Goal: Transaction & Acquisition: Purchase product/service

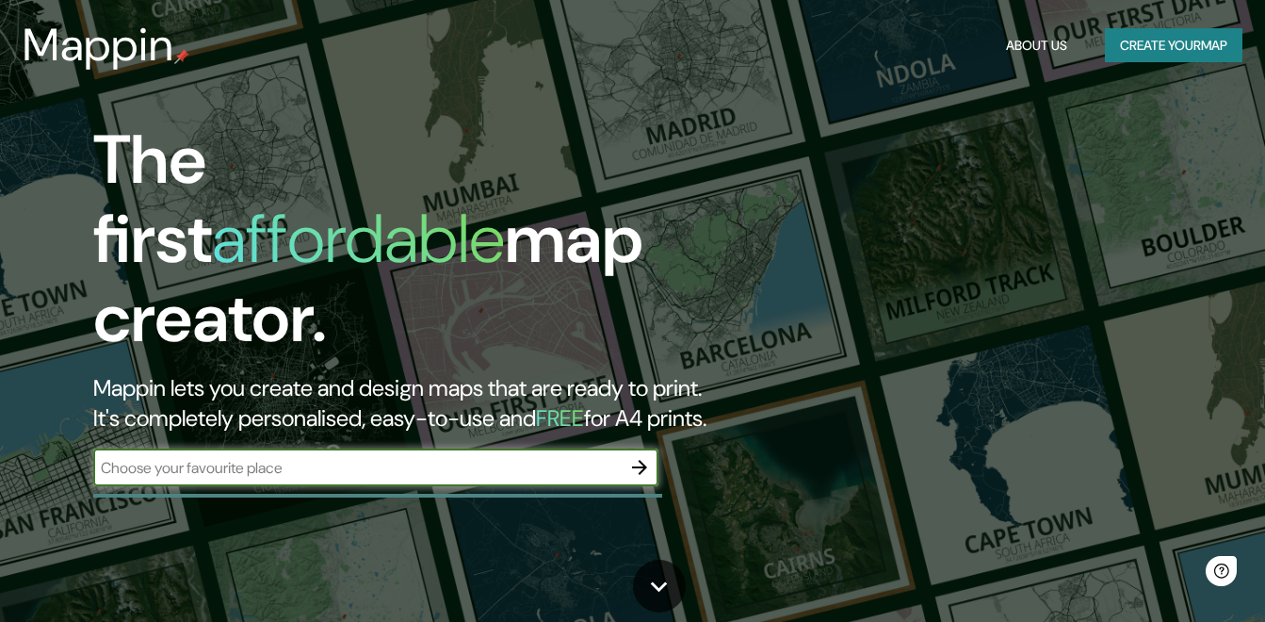
click at [394, 457] on input "text" at bounding box center [356, 468] width 527 height 22
type input "[GEOGRAPHIC_DATA]"
click at [658, 416] on div "The first affordable map creator. Mappin lets you create and design maps that a…" at bounding box center [409, 313] width 759 height 384
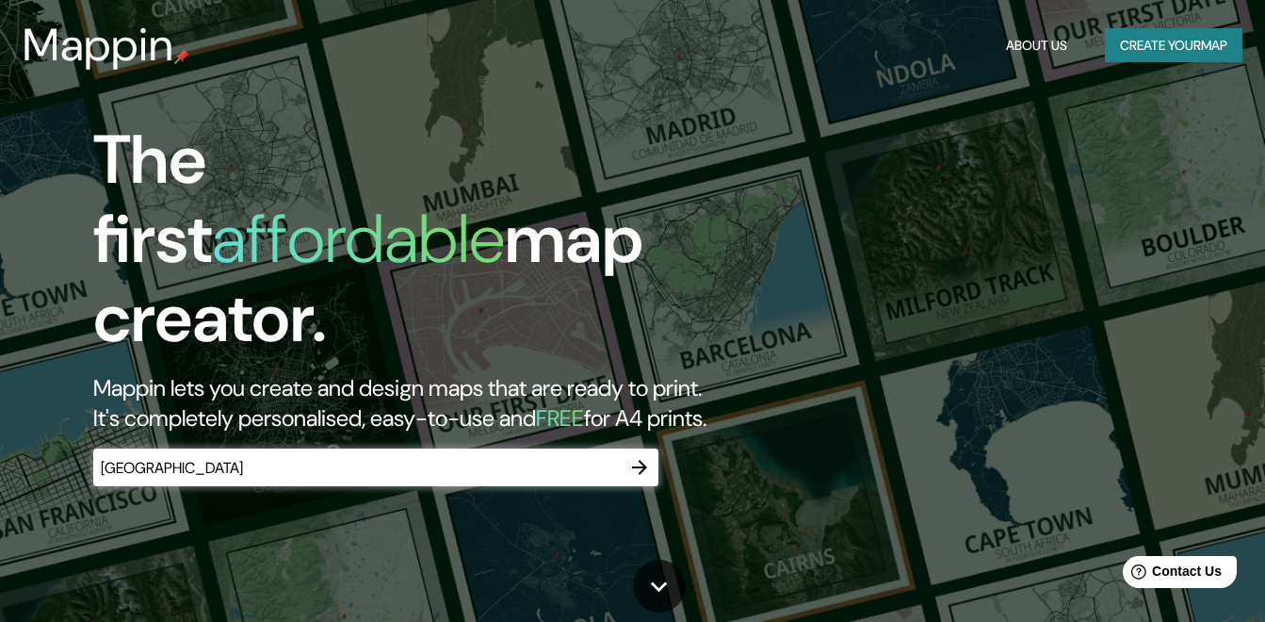
click at [644, 460] on icon "button" at bounding box center [639, 467] width 15 height 15
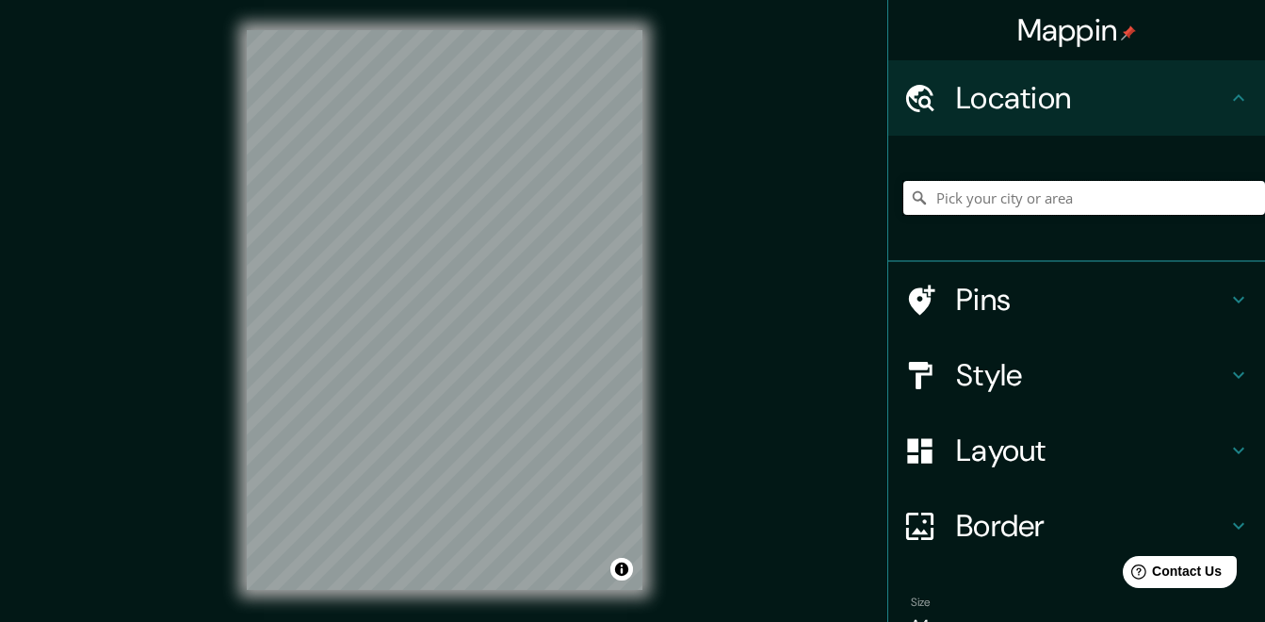
click at [976, 196] on input "Pick your city or area" at bounding box center [1084, 198] width 362 height 34
type input "Moyobamba, [GEOGRAPHIC_DATA][PERSON_NAME], [GEOGRAPHIC_DATA]"
click at [1027, 446] on h4 "Layout" at bounding box center [1091, 450] width 271 height 38
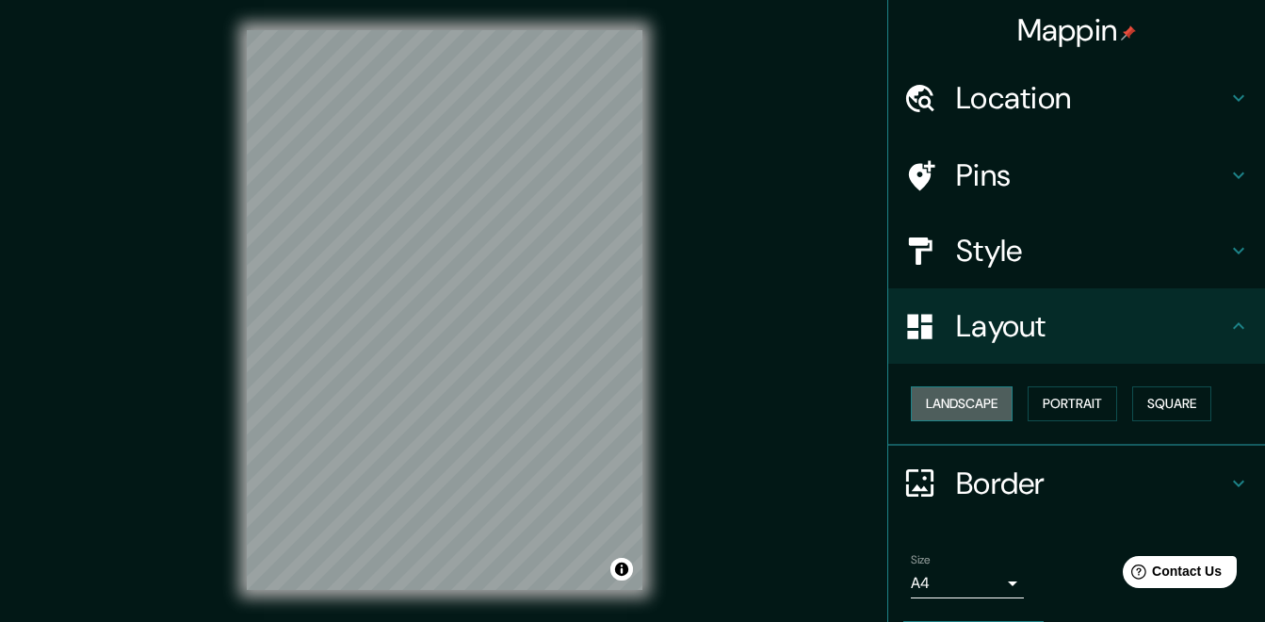
click at [965, 393] on button "Landscape" at bounding box center [962, 403] width 102 height 35
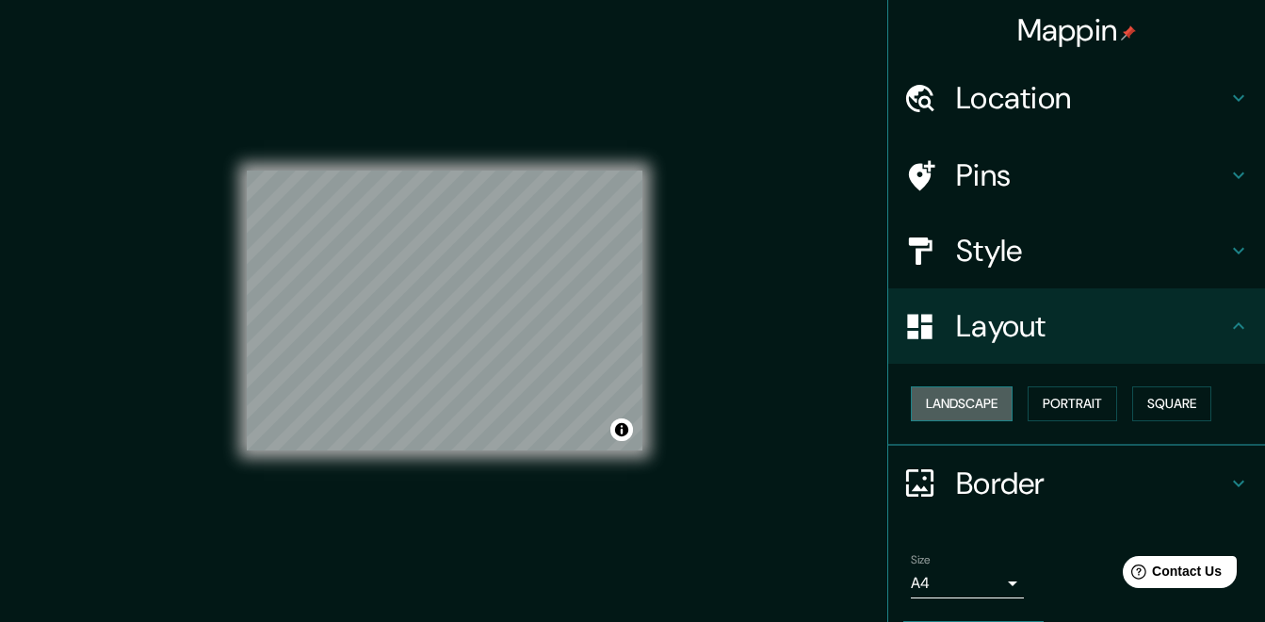
click at [965, 393] on button "Landscape" at bounding box center [962, 403] width 102 height 35
click at [1094, 406] on button "Portrait" at bounding box center [1072, 403] width 89 height 35
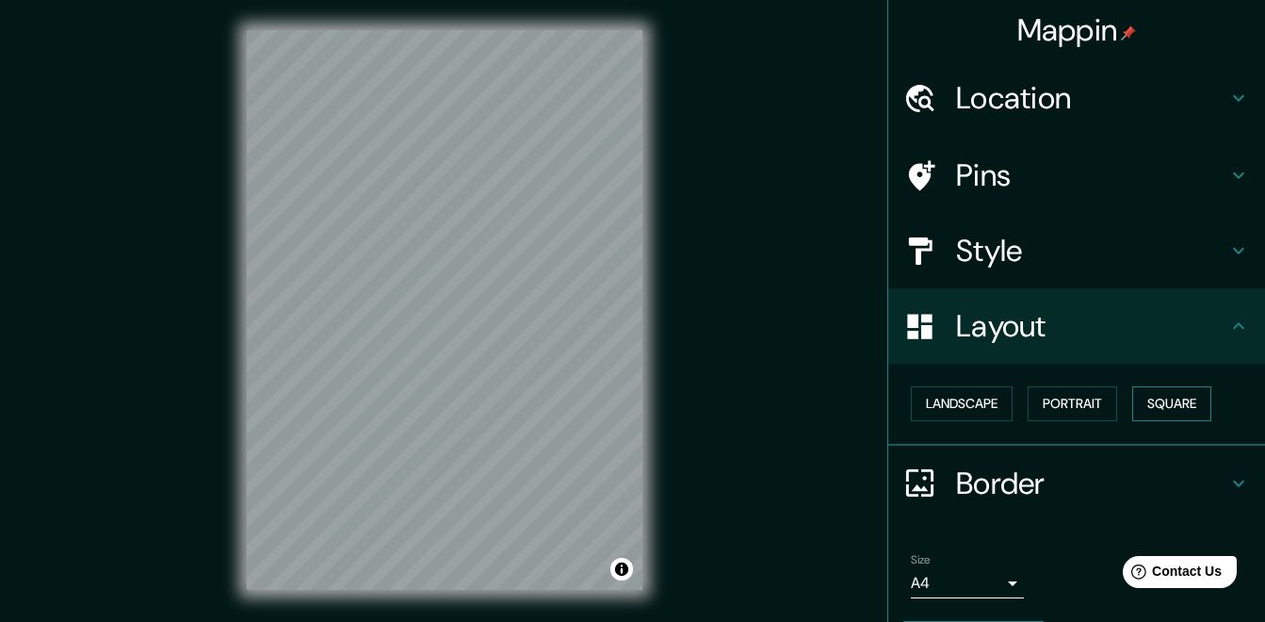
click at [1160, 402] on button "Square" at bounding box center [1171, 403] width 79 height 35
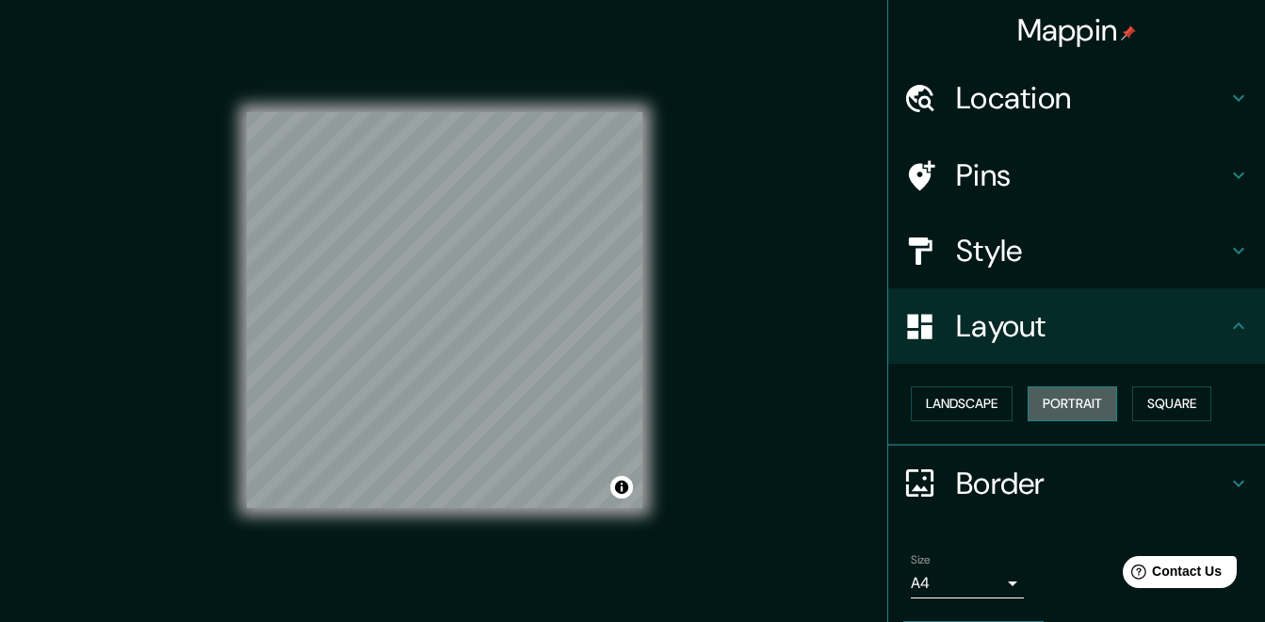
click at [1079, 402] on button "Portrait" at bounding box center [1072, 403] width 89 height 35
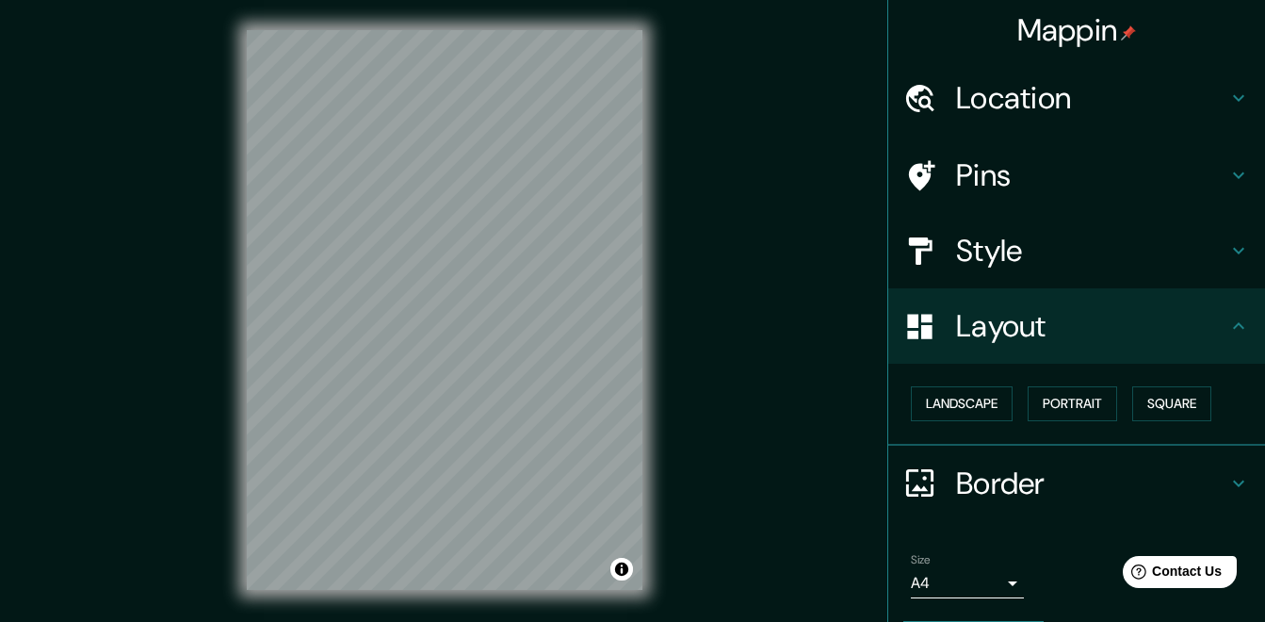
click at [1024, 257] on h4 "Style" at bounding box center [1091, 251] width 271 height 38
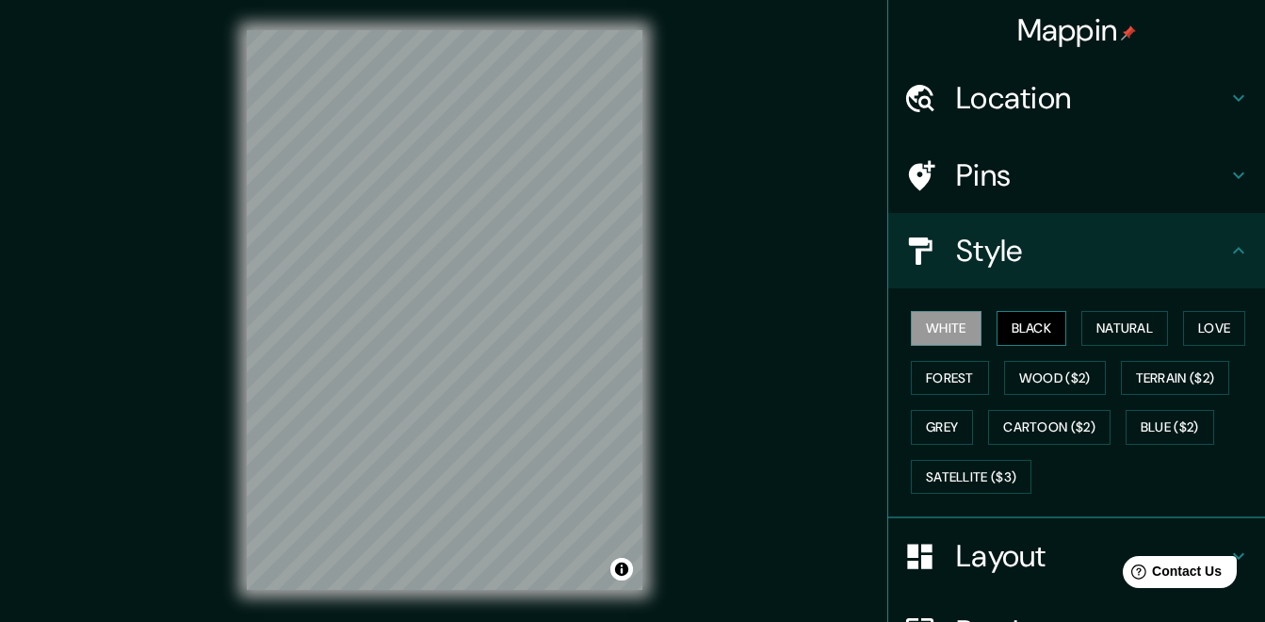
click at [1031, 328] on button "Black" at bounding box center [1032, 328] width 71 height 35
click at [1114, 319] on button "Natural" at bounding box center [1124, 328] width 87 height 35
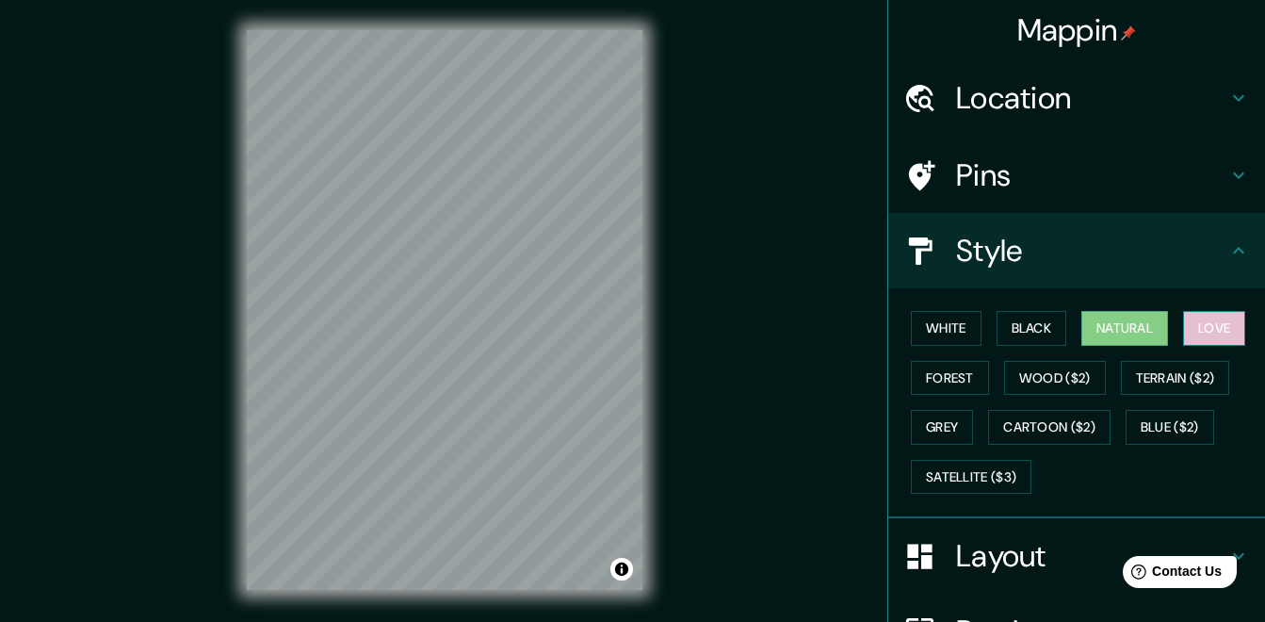
click at [1214, 320] on button "Love" at bounding box center [1214, 328] width 62 height 35
click at [1156, 320] on button "Natural" at bounding box center [1124, 328] width 87 height 35
click at [959, 381] on button "Forest" at bounding box center [950, 378] width 78 height 35
click at [1146, 318] on button "Natural" at bounding box center [1124, 328] width 87 height 35
click at [1197, 317] on button "Love" at bounding box center [1214, 328] width 62 height 35
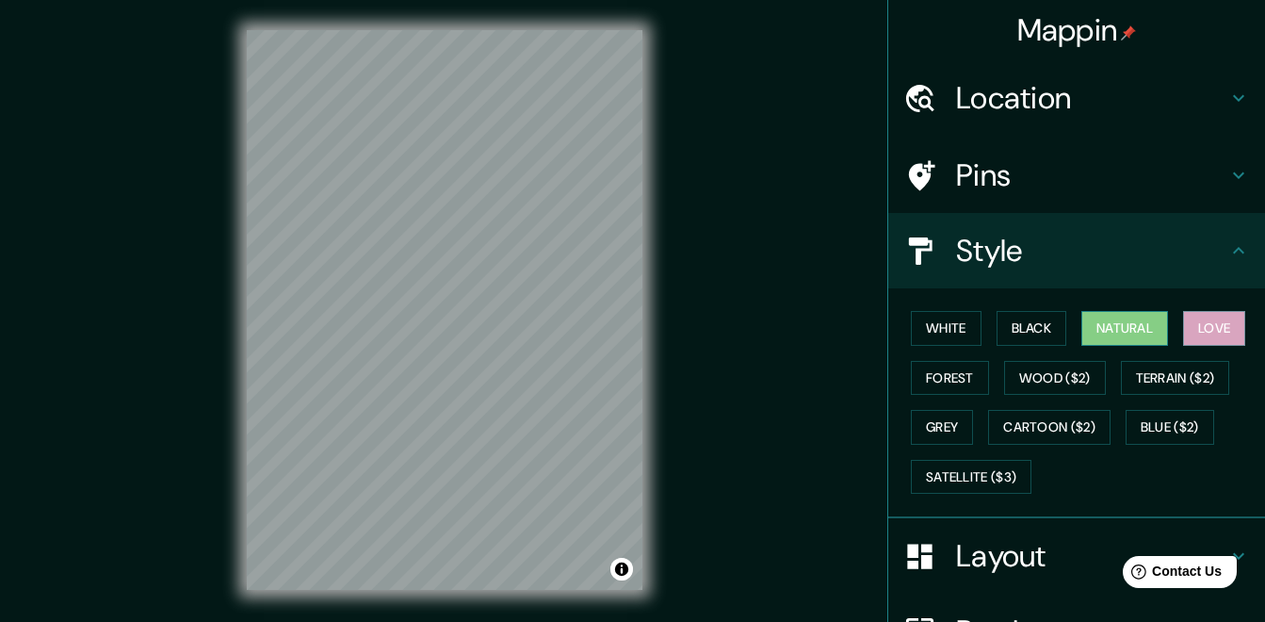
click at [1104, 320] on button "Natural" at bounding box center [1124, 328] width 87 height 35
click at [656, 276] on div "© Mapbox © OpenStreetMap Improve this map" at bounding box center [445, 310] width 456 height 620
click at [966, 88] on h4 "Location" at bounding box center [1091, 98] width 271 height 38
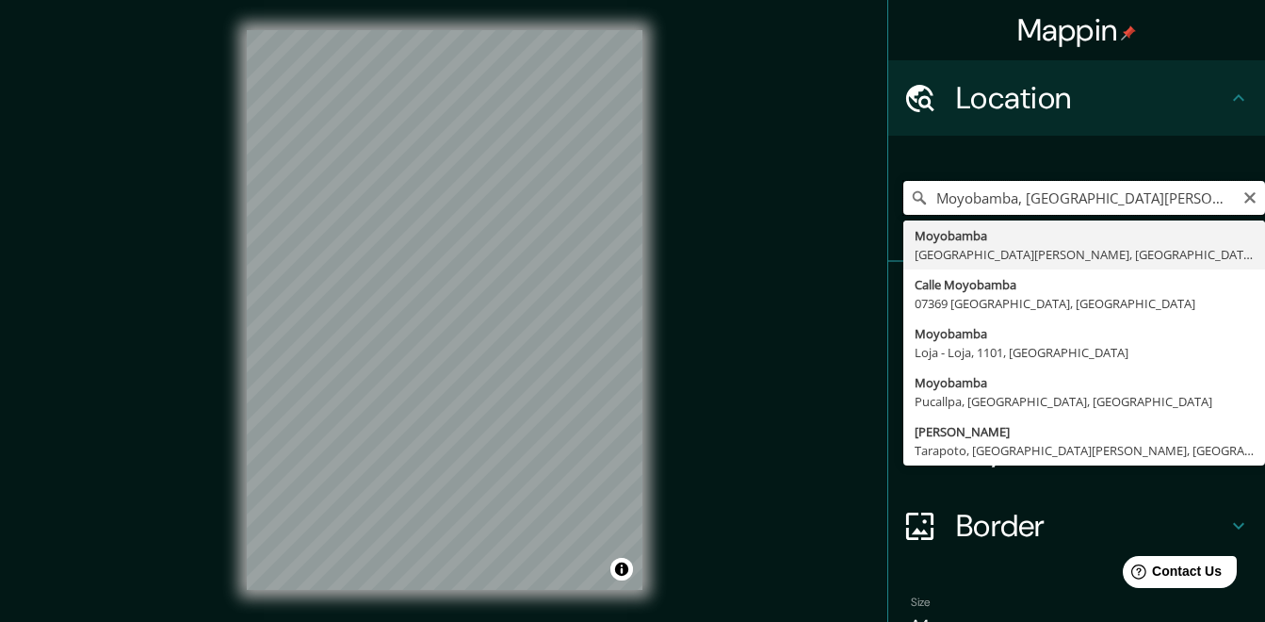
click at [1096, 198] on input "Moyobamba, [GEOGRAPHIC_DATA][PERSON_NAME], [GEOGRAPHIC_DATA]" at bounding box center [1084, 198] width 362 height 34
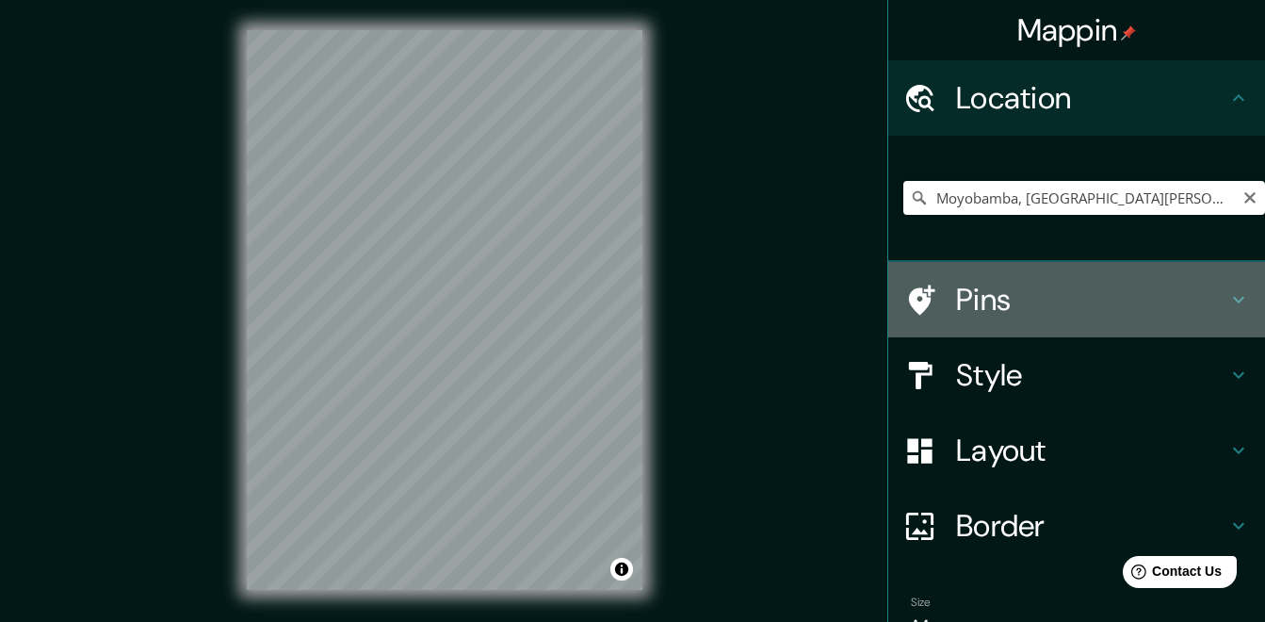
click at [956, 288] on h4 "Pins" at bounding box center [1091, 300] width 271 height 38
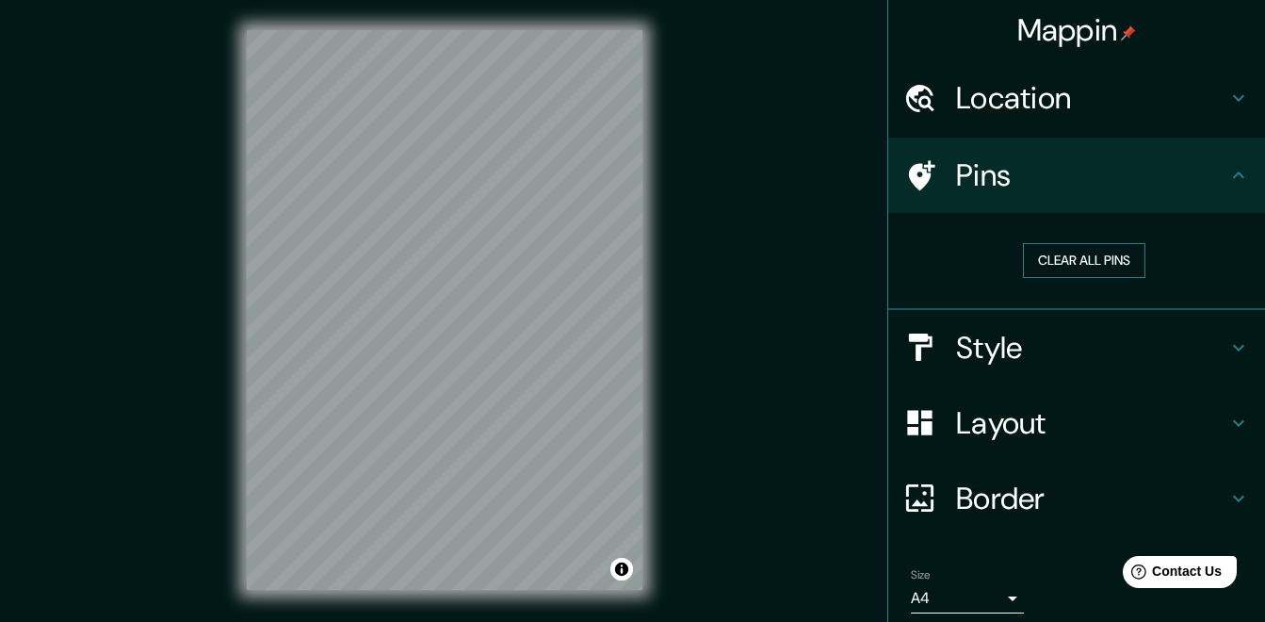
click at [1080, 254] on button "Clear all pins" at bounding box center [1084, 260] width 122 height 35
click at [1046, 397] on div "Layout" at bounding box center [1076, 422] width 377 height 75
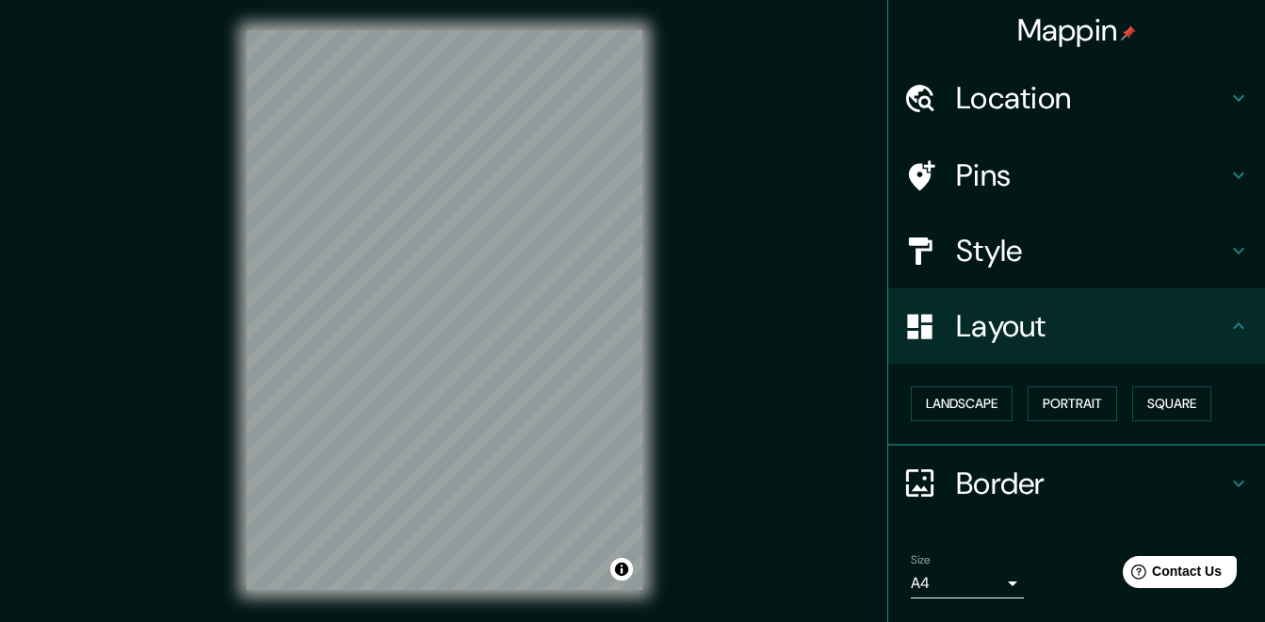
click at [1046, 283] on div "Style" at bounding box center [1076, 250] width 377 height 75
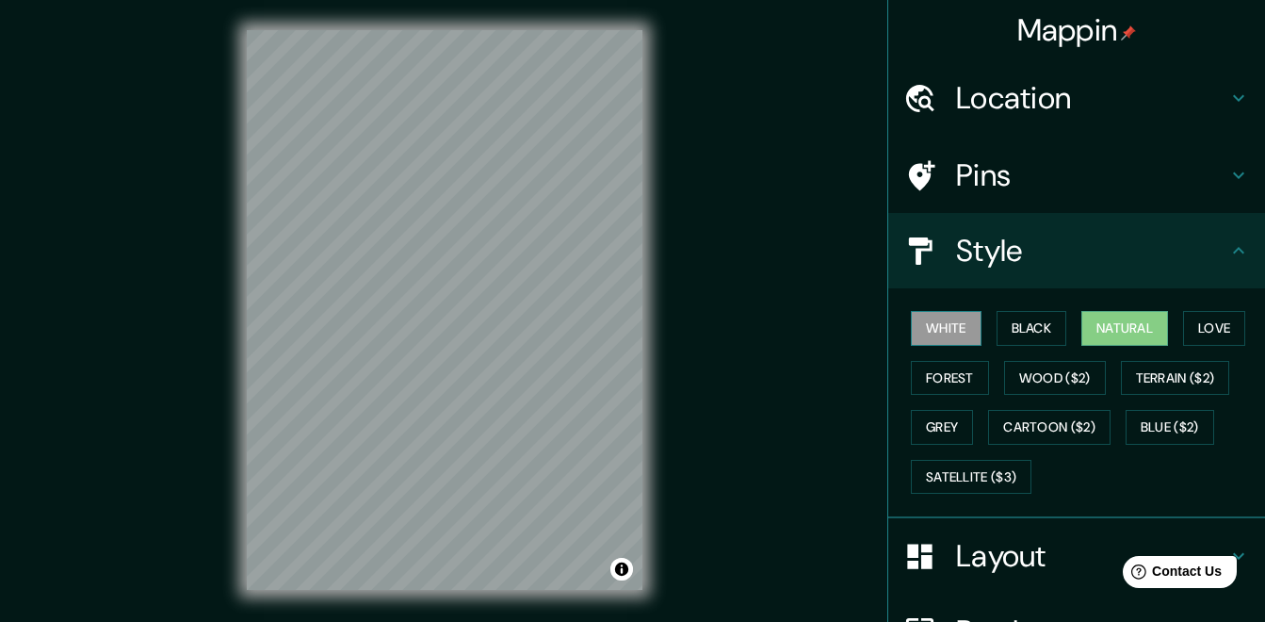
click at [922, 330] on button "White" at bounding box center [946, 328] width 71 height 35
click at [1021, 330] on button "Black" at bounding box center [1032, 328] width 71 height 35
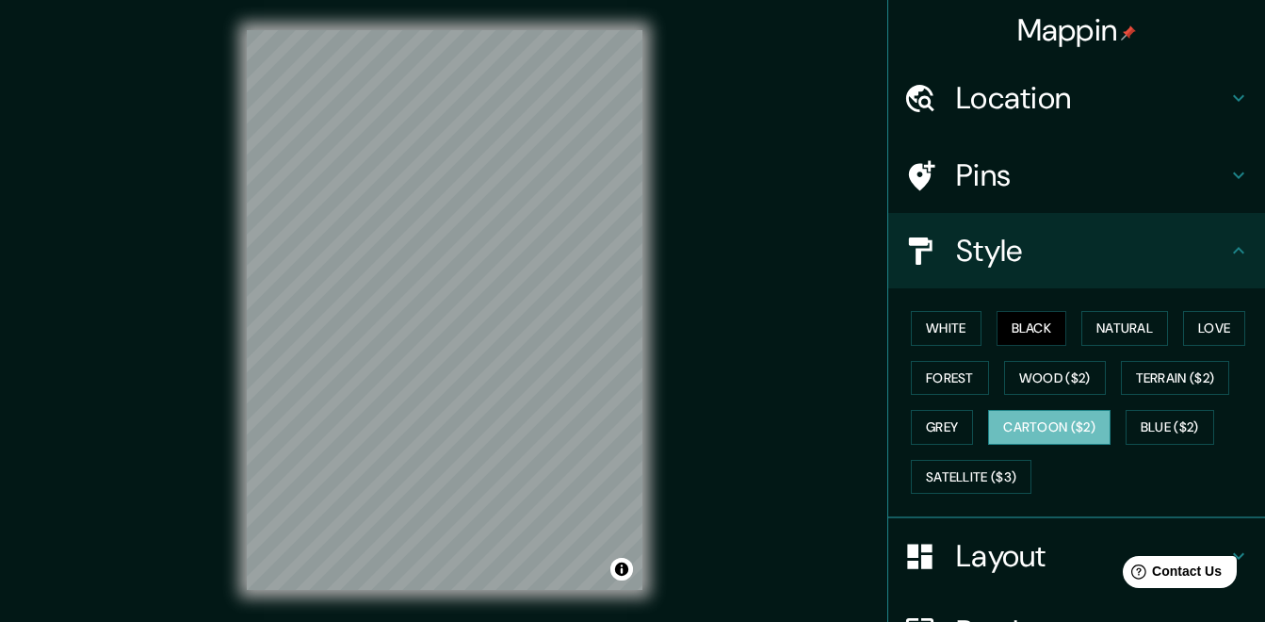
click at [1019, 424] on button "Cartoon ($2)" at bounding box center [1049, 427] width 122 height 35
click at [1007, 457] on div "White Black Natural Love Forest Wood ($2) Terrain ($2) Grey Cartoon ($2) Blue (…" at bounding box center [1084, 402] width 362 height 198
click at [1016, 471] on button "Satellite ($3)" at bounding box center [971, 477] width 121 height 35
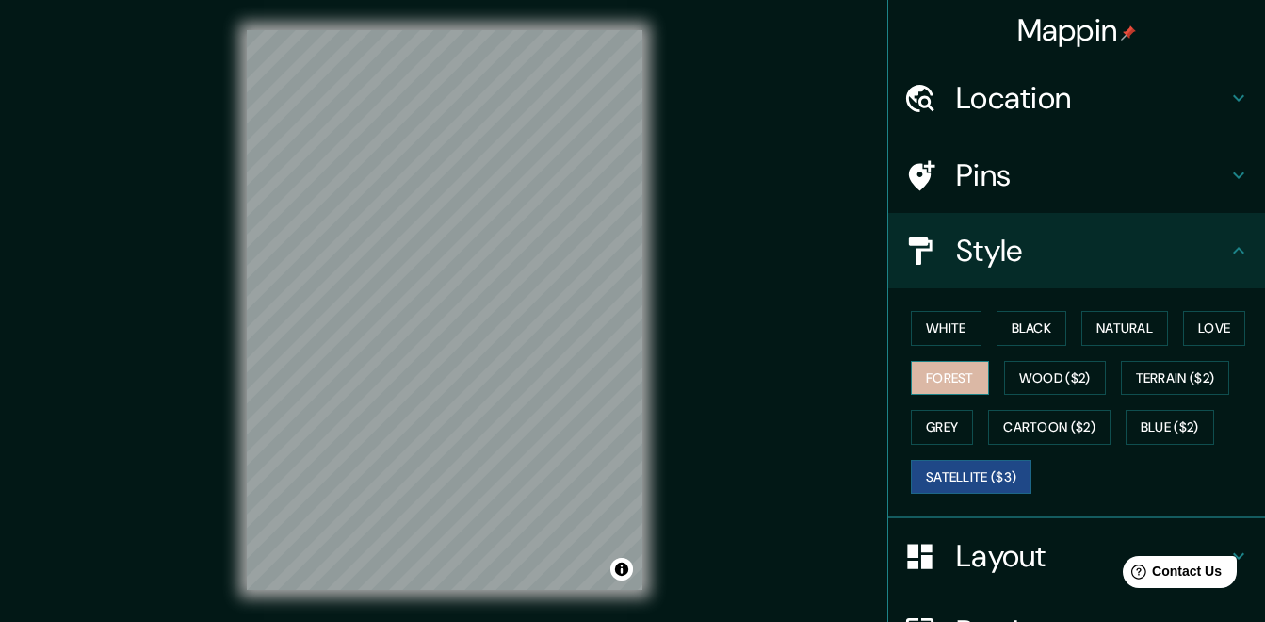
click at [943, 364] on button "Forest" at bounding box center [950, 378] width 78 height 35
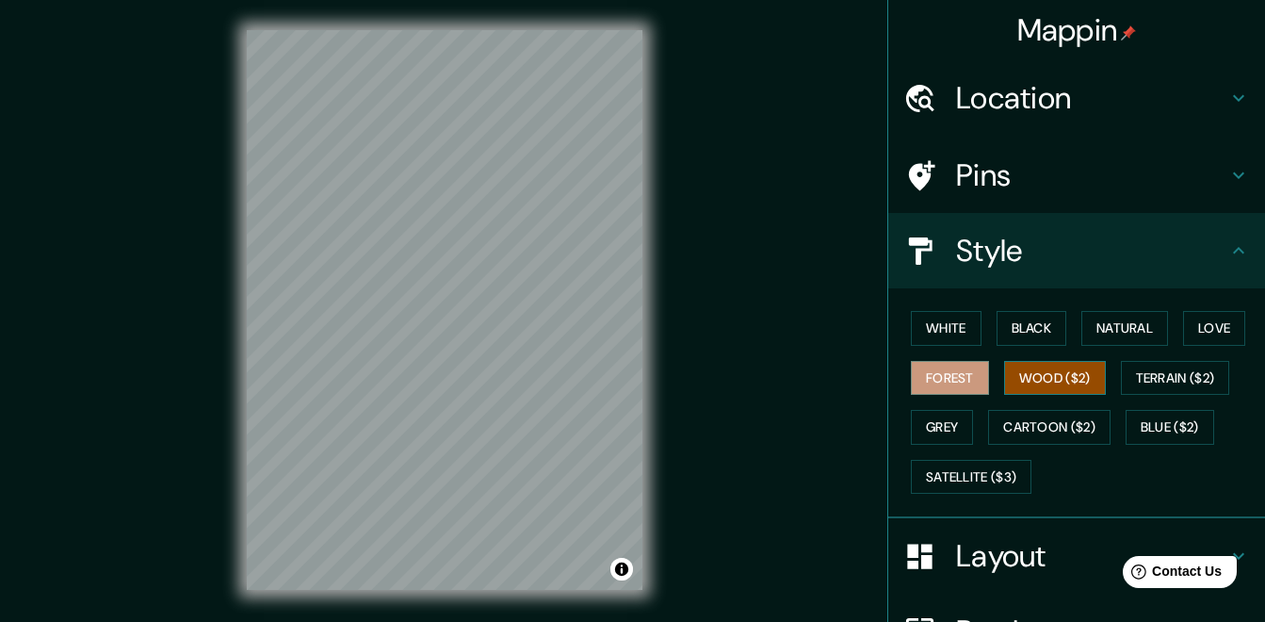
click at [1036, 373] on button "Wood ($2)" at bounding box center [1055, 378] width 102 height 35
click at [1099, 331] on button "Natural" at bounding box center [1124, 328] width 87 height 35
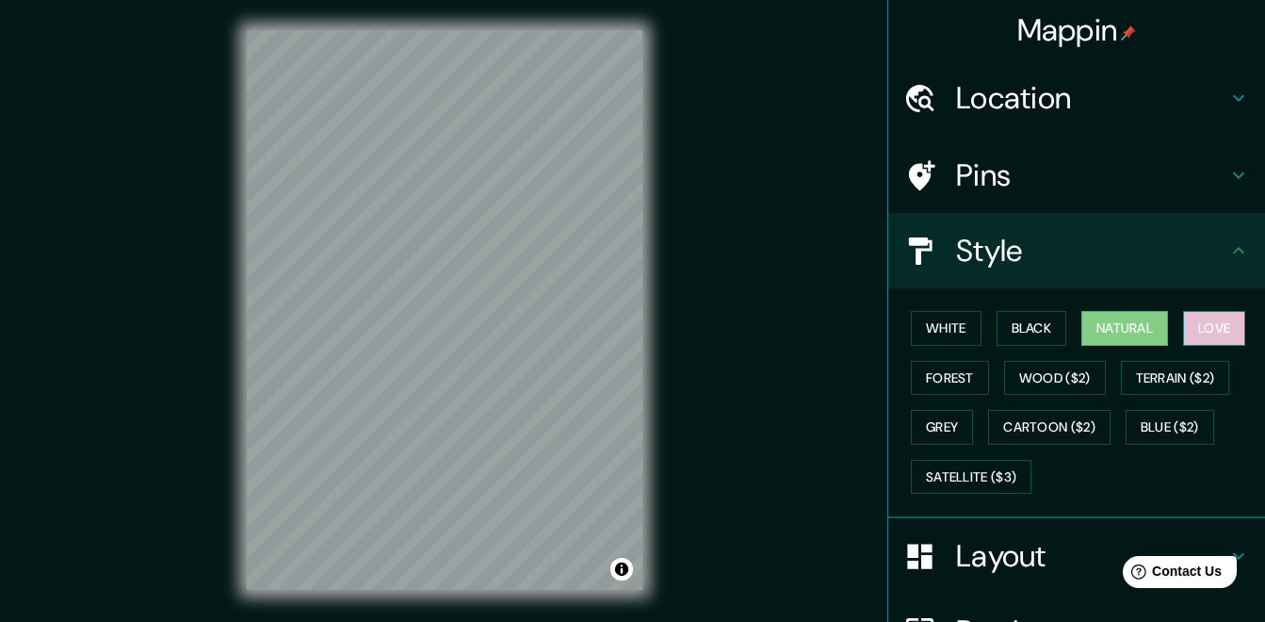
click at [1204, 321] on button "Love" at bounding box center [1214, 328] width 62 height 35
click at [1030, 325] on button "Black" at bounding box center [1032, 328] width 71 height 35
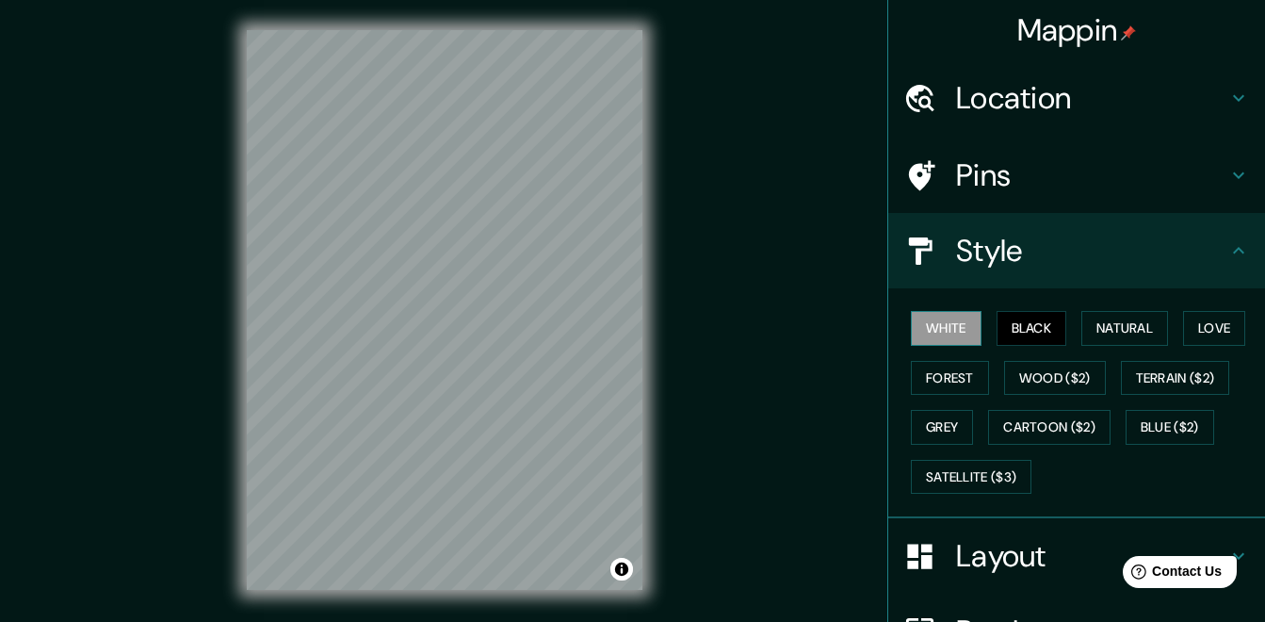
click at [933, 326] on button "White" at bounding box center [946, 328] width 71 height 35
click at [928, 380] on button "Forest" at bounding box center [950, 378] width 78 height 35
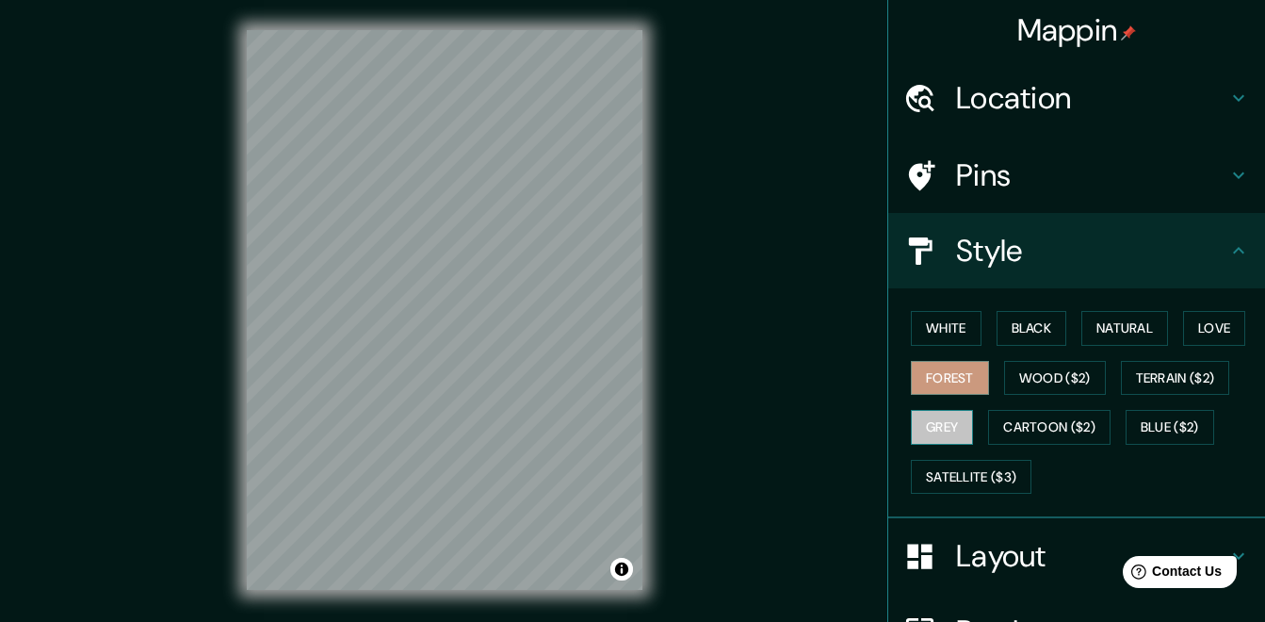
click at [935, 417] on button "Grey" at bounding box center [942, 427] width 62 height 35
click at [949, 453] on div "White Black Natural Love Forest Wood ($2) Terrain ($2) Grey Cartoon ($2) Blue (…" at bounding box center [1084, 402] width 362 height 198
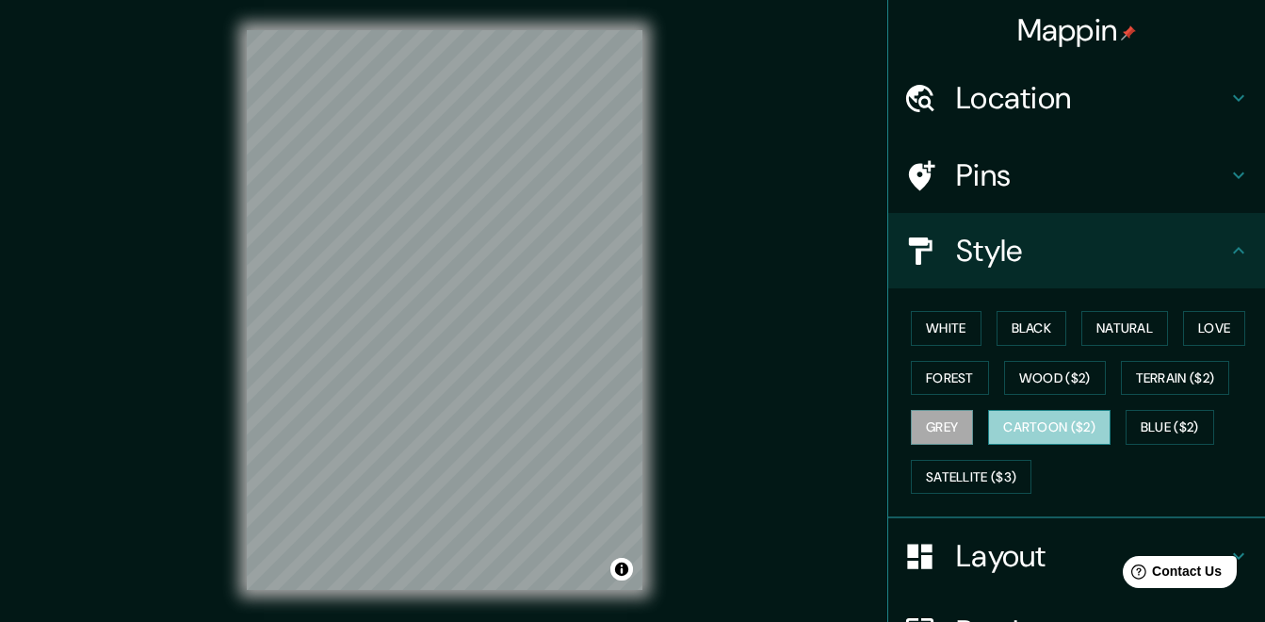
click at [1008, 421] on button "Cartoon ($2)" at bounding box center [1049, 427] width 122 height 35
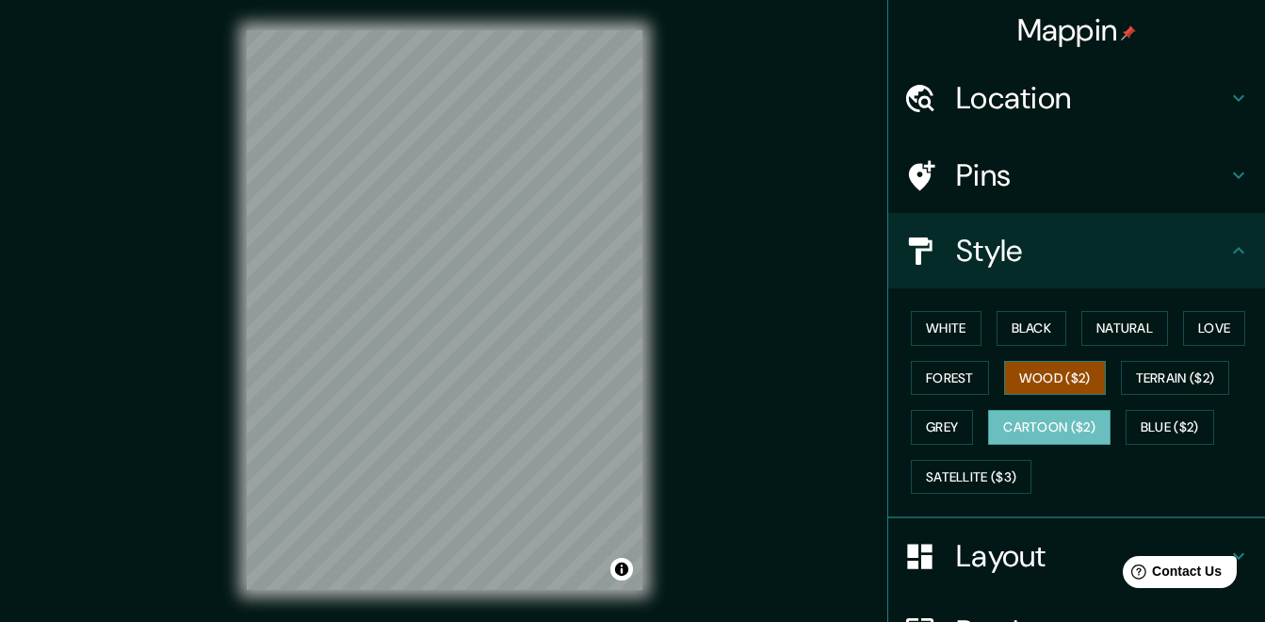
click at [1076, 364] on button "Wood ($2)" at bounding box center [1055, 378] width 102 height 35
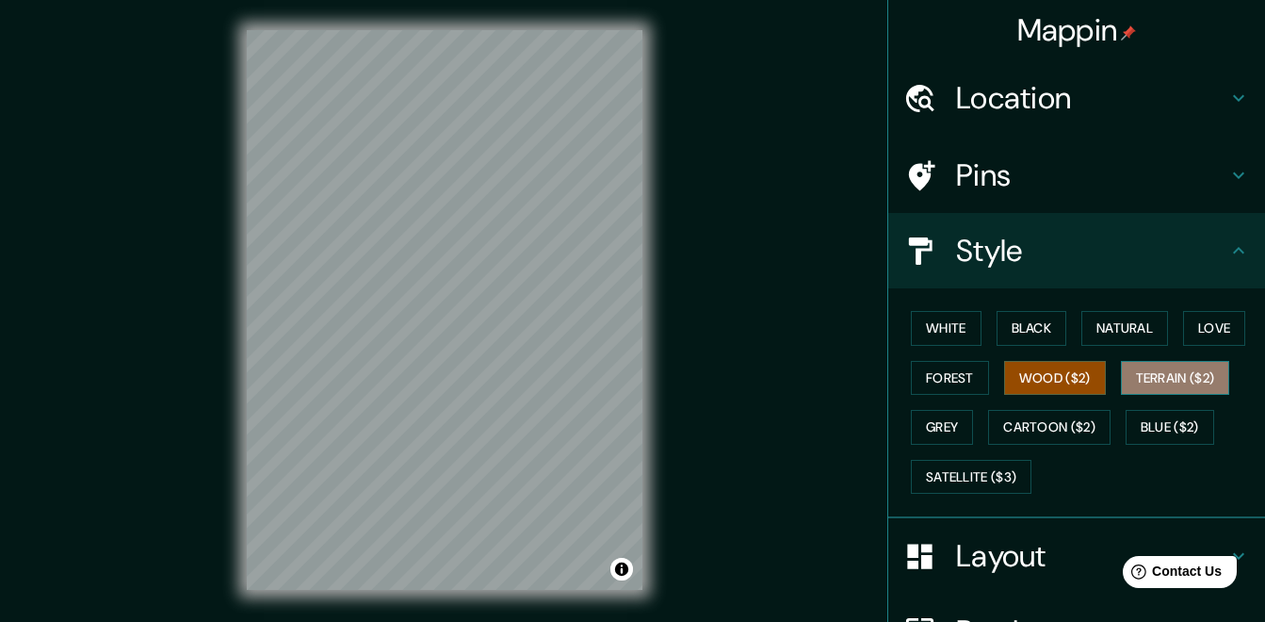
click at [1158, 365] on button "Terrain ($2)" at bounding box center [1175, 378] width 109 height 35
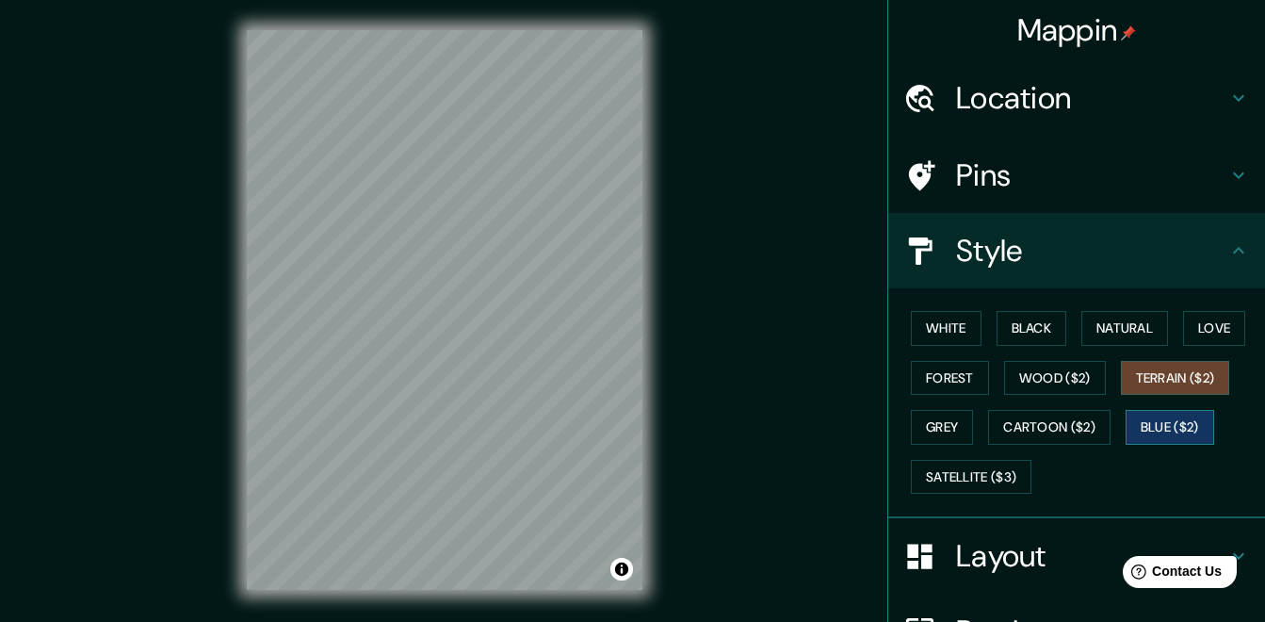
click at [1142, 412] on button "Blue ($2)" at bounding box center [1170, 427] width 89 height 35
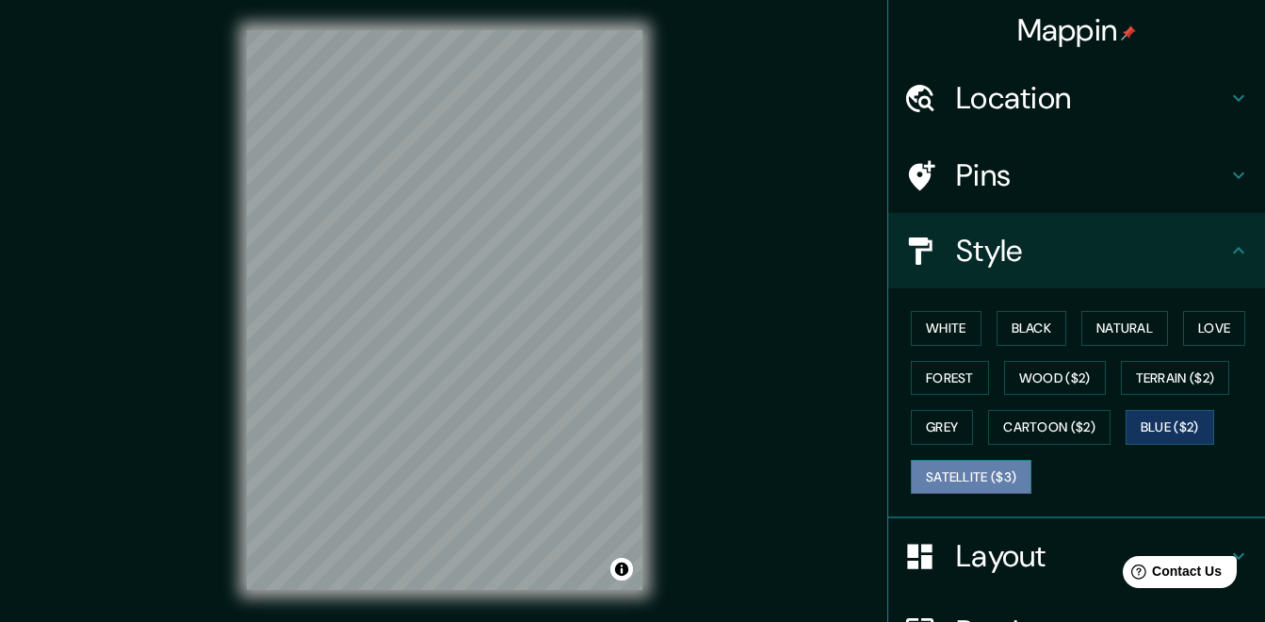
click at [961, 460] on button "Satellite ($3)" at bounding box center [971, 477] width 121 height 35
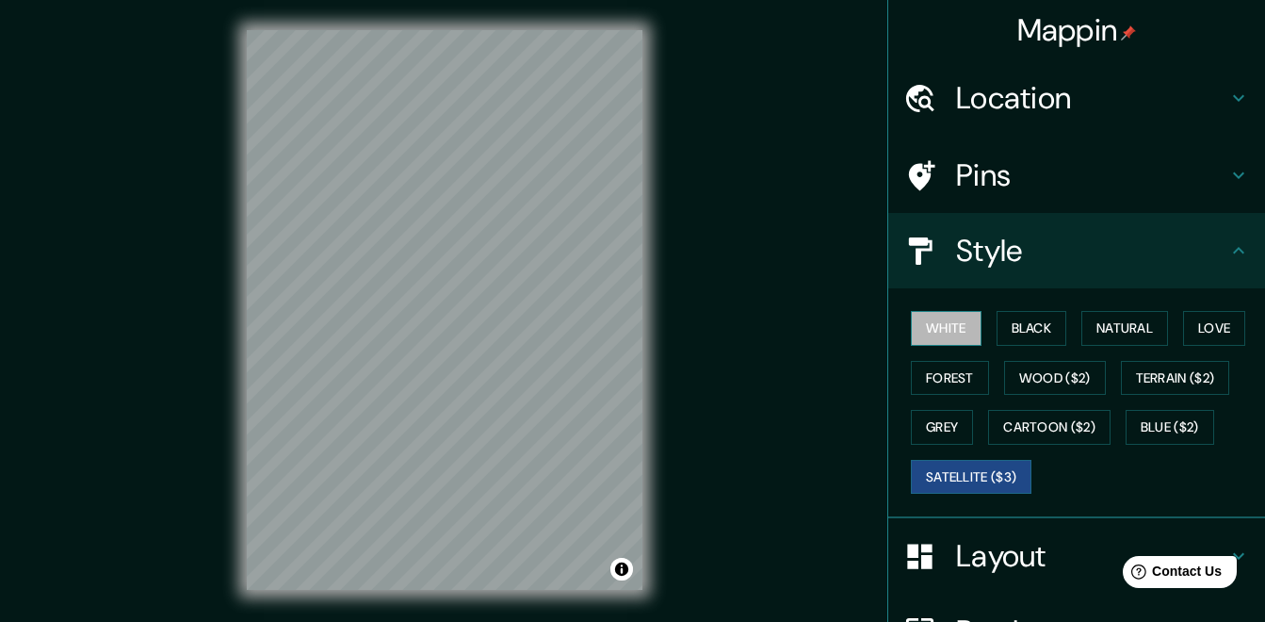
click at [949, 320] on button "White" at bounding box center [946, 328] width 71 height 35
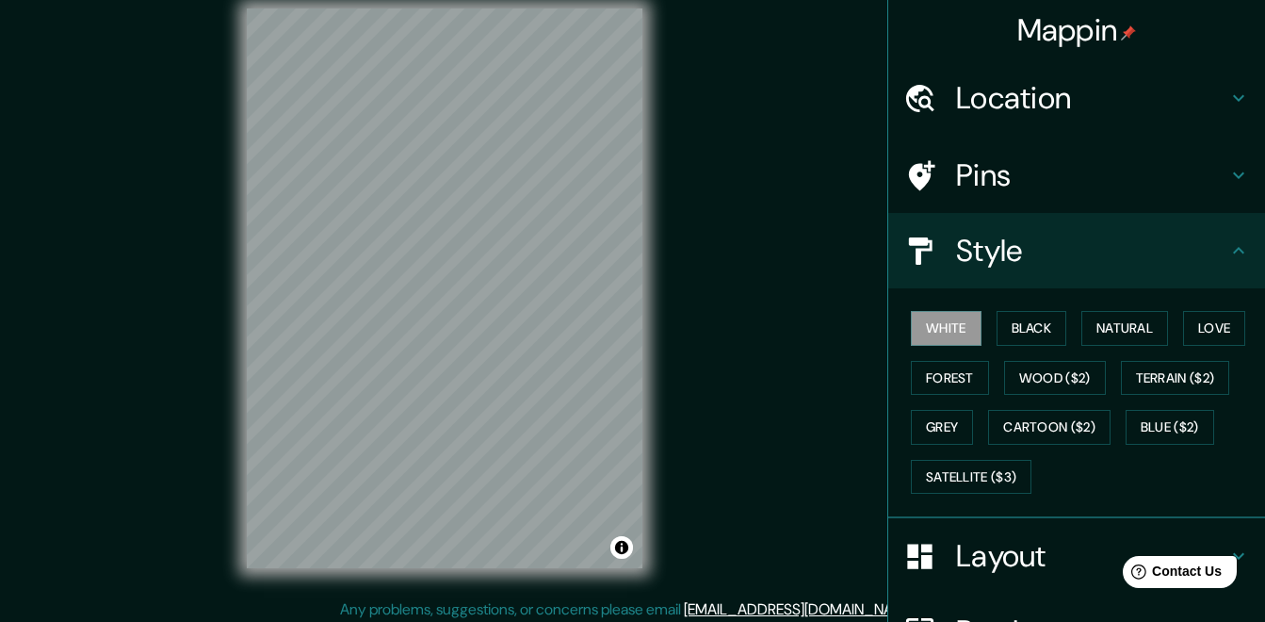
scroll to position [28, 0]
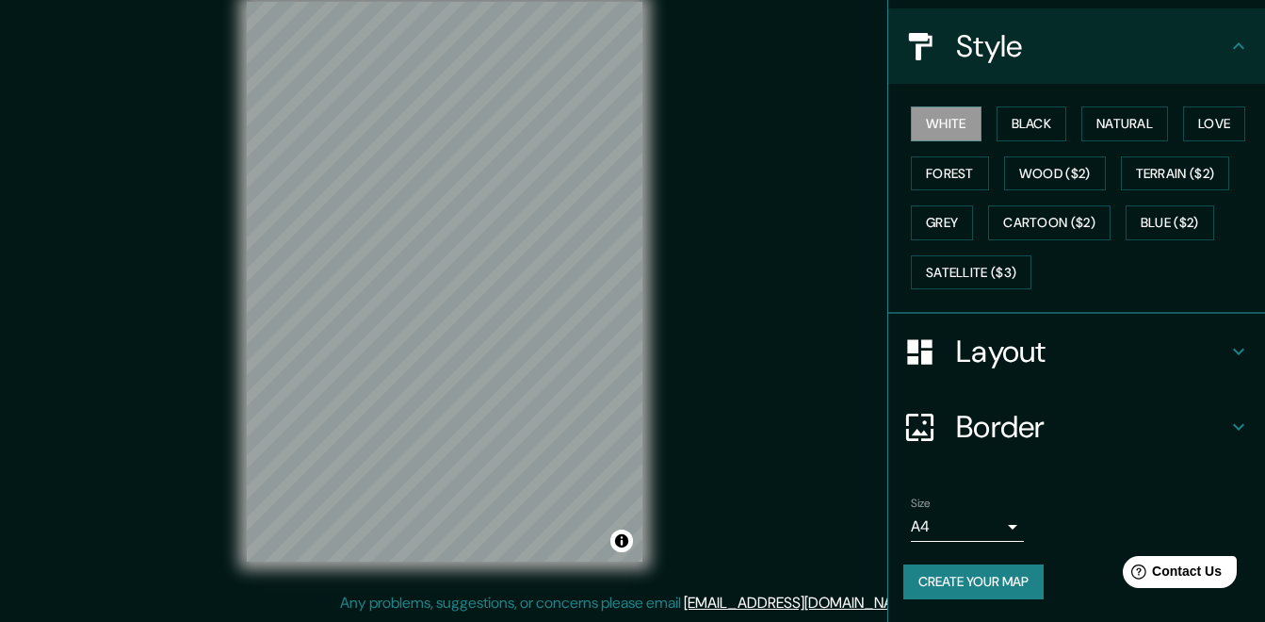
click at [1034, 345] on h4 "Layout" at bounding box center [1091, 351] width 271 height 38
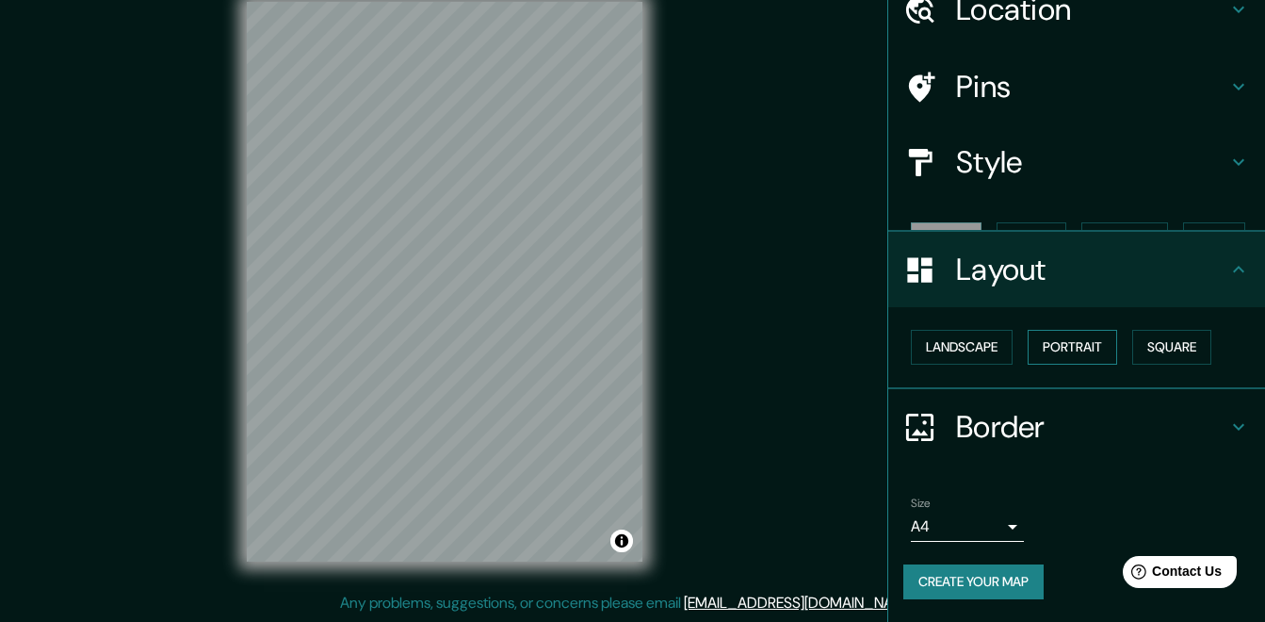
scroll to position [56, 0]
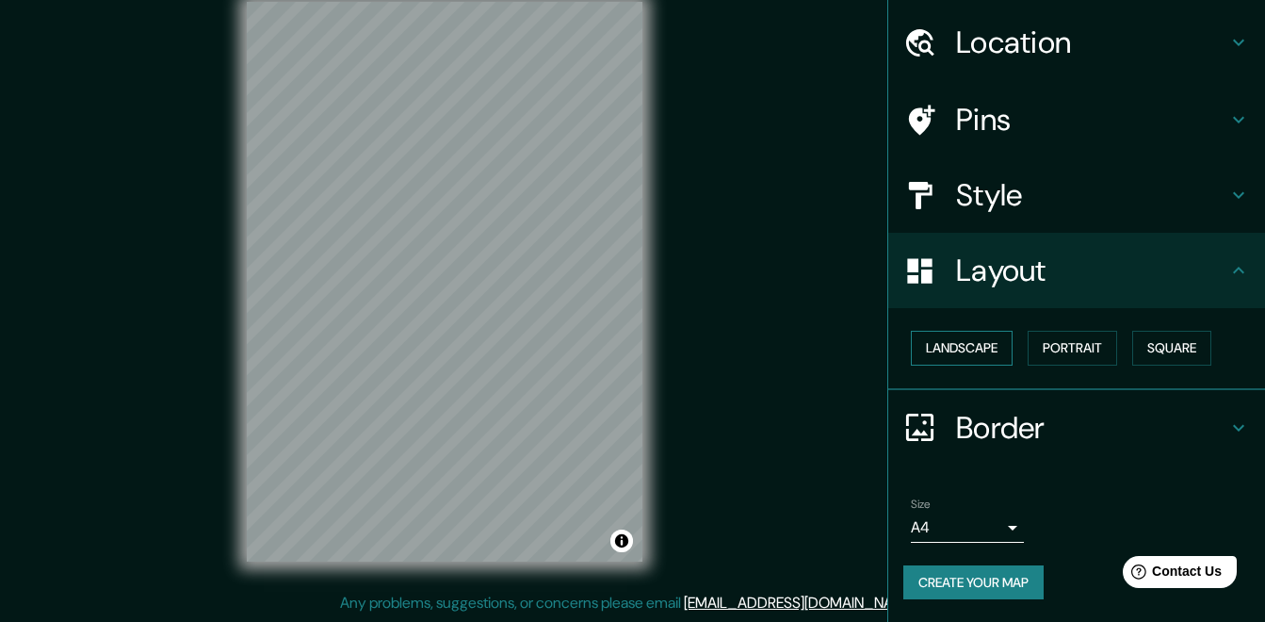
click at [964, 355] on button "Landscape" at bounding box center [962, 348] width 102 height 35
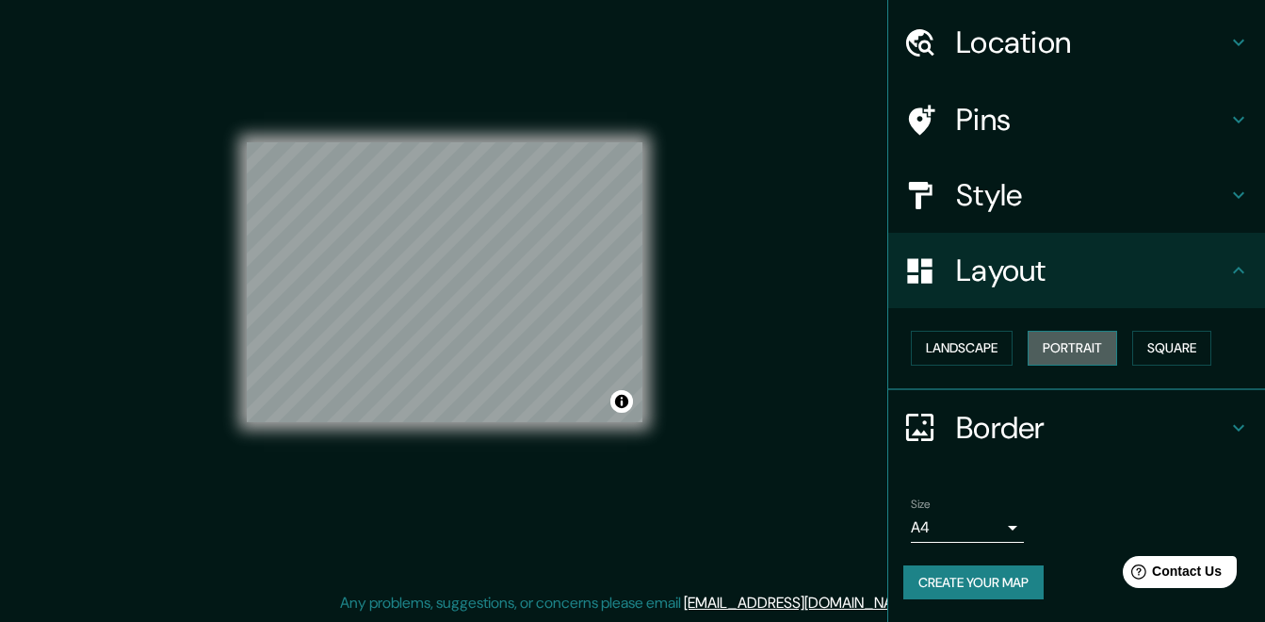
click at [1060, 351] on button "Portrait" at bounding box center [1072, 348] width 89 height 35
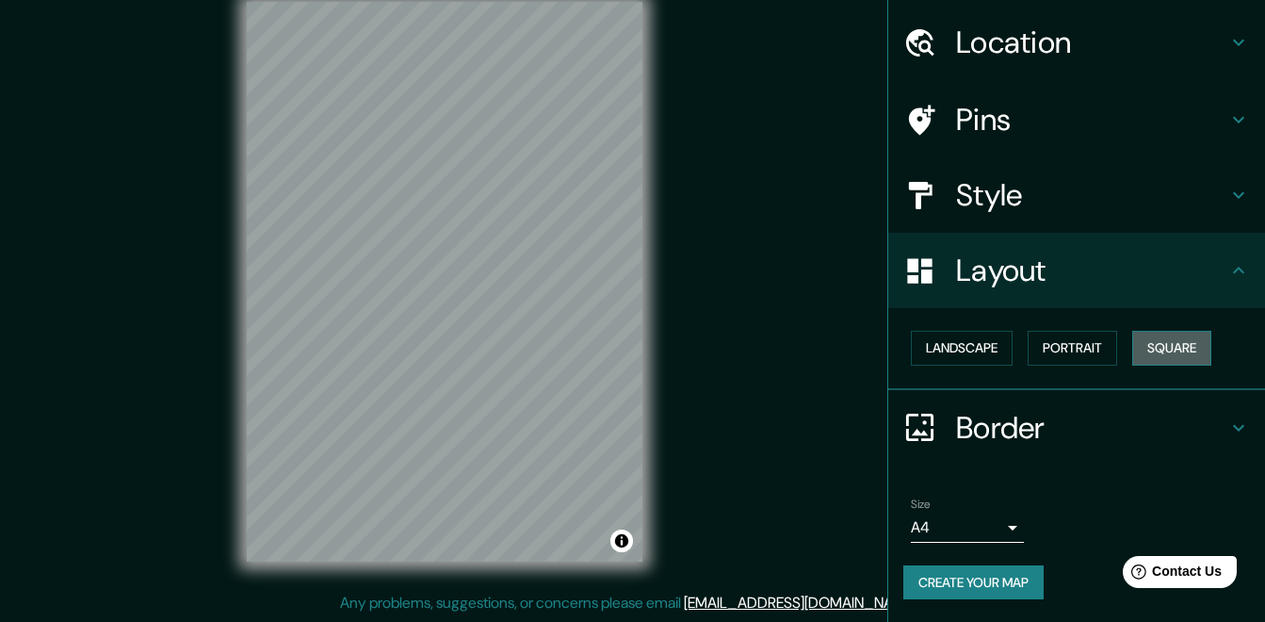
click at [1141, 360] on button "Square" at bounding box center [1171, 348] width 79 height 35
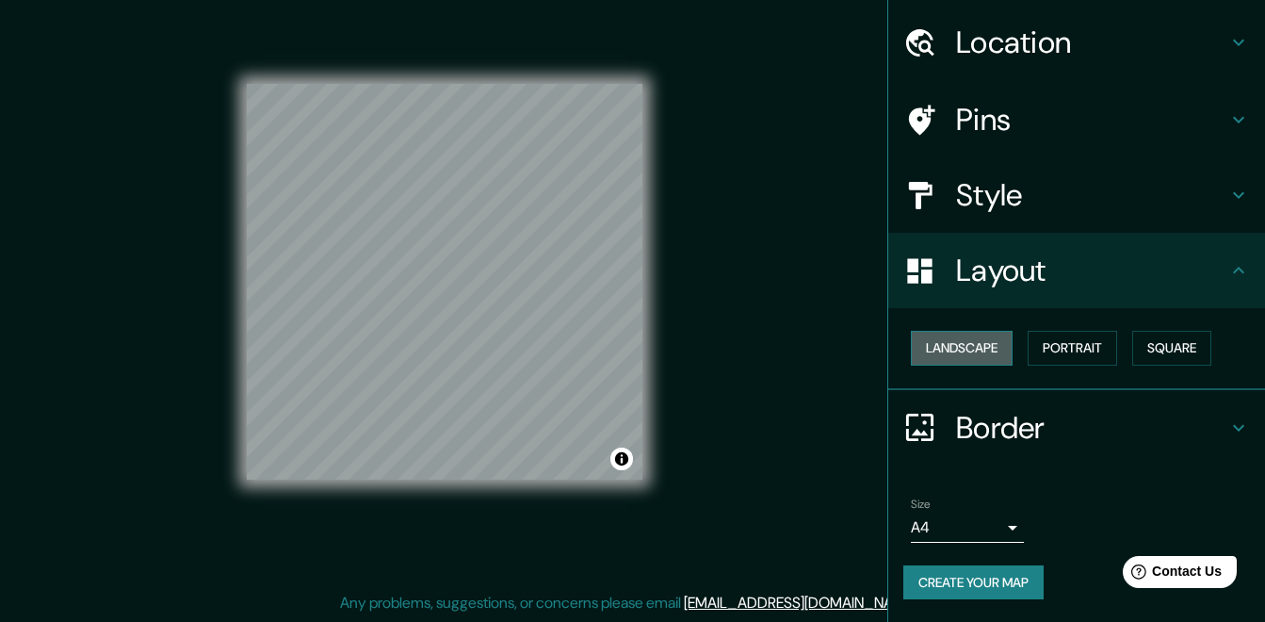
click at [967, 353] on button "Landscape" at bounding box center [962, 348] width 102 height 35
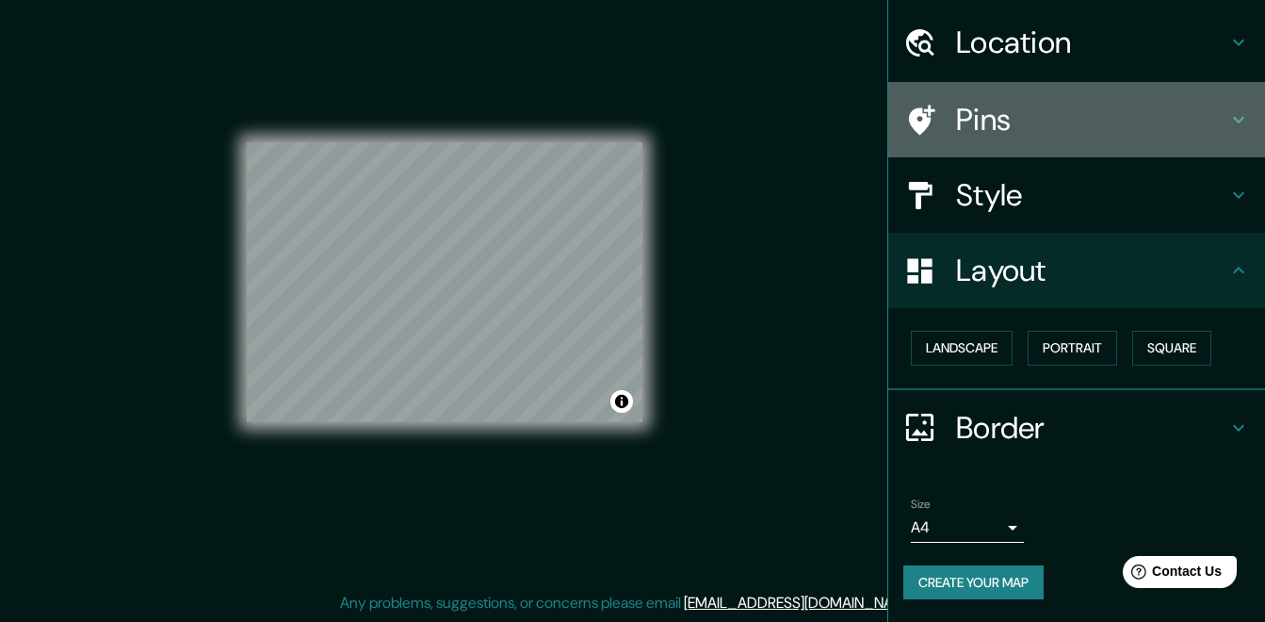
click at [1052, 109] on h4 "Pins" at bounding box center [1091, 120] width 271 height 38
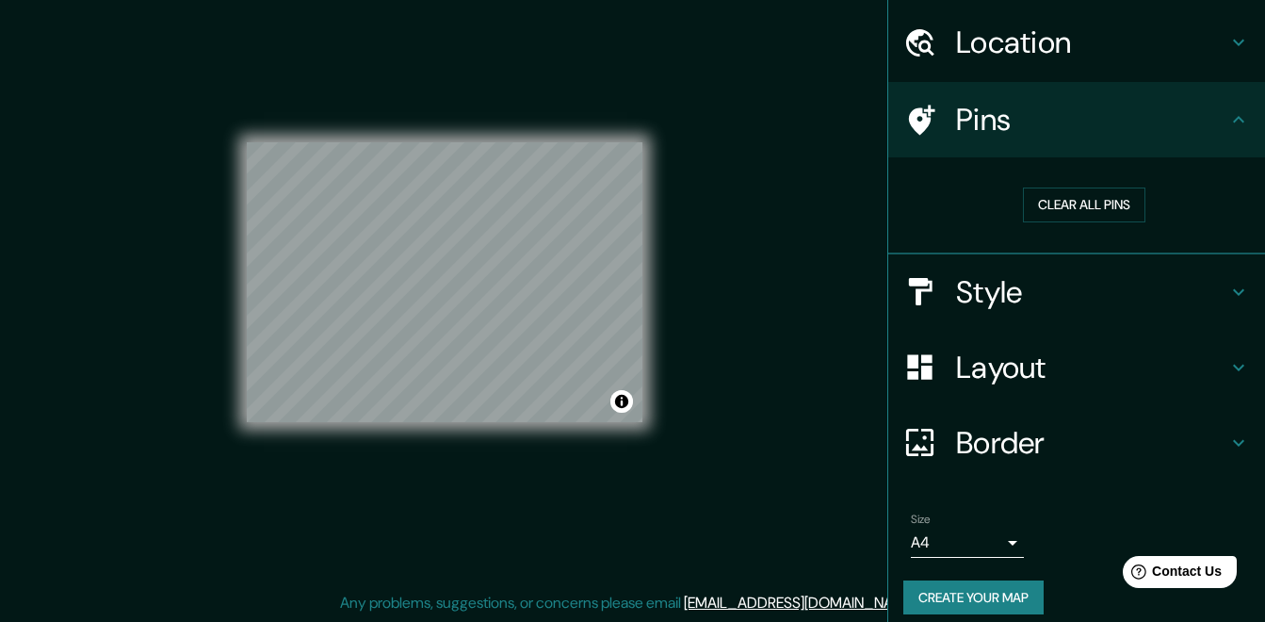
click at [1008, 50] on h4 "Location" at bounding box center [1091, 43] width 271 height 38
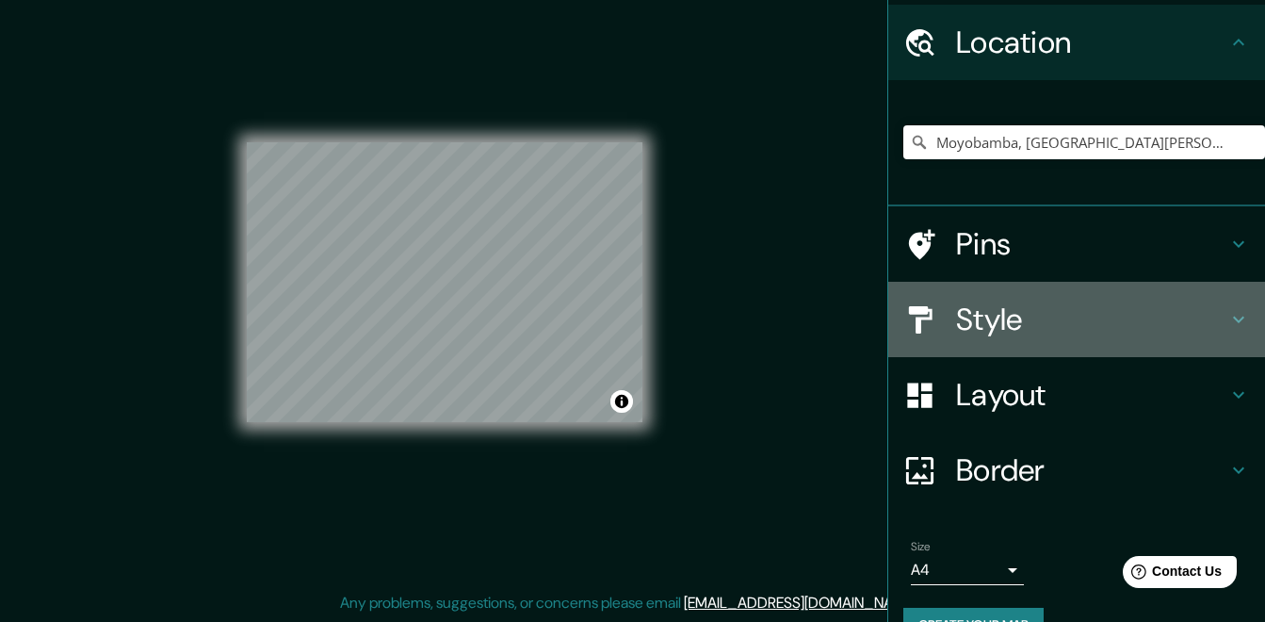
click at [991, 315] on h4 "Style" at bounding box center [1091, 319] width 271 height 38
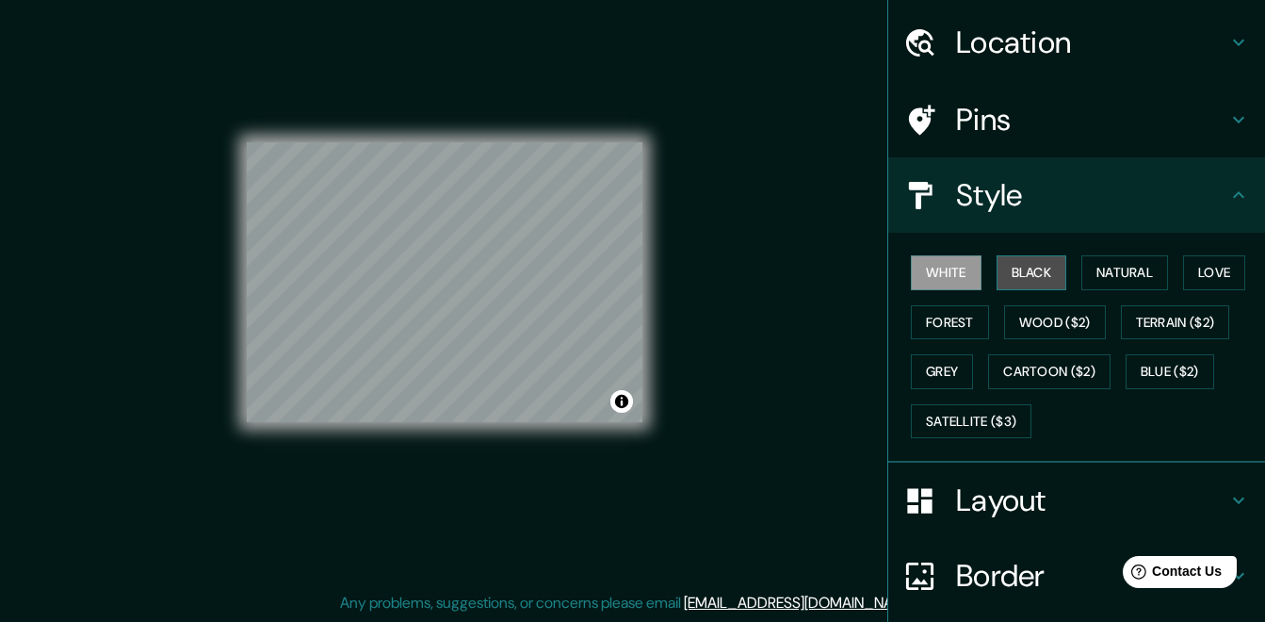
click at [1033, 278] on button "Black" at bounding box center [1032, 272] width 71 height 35
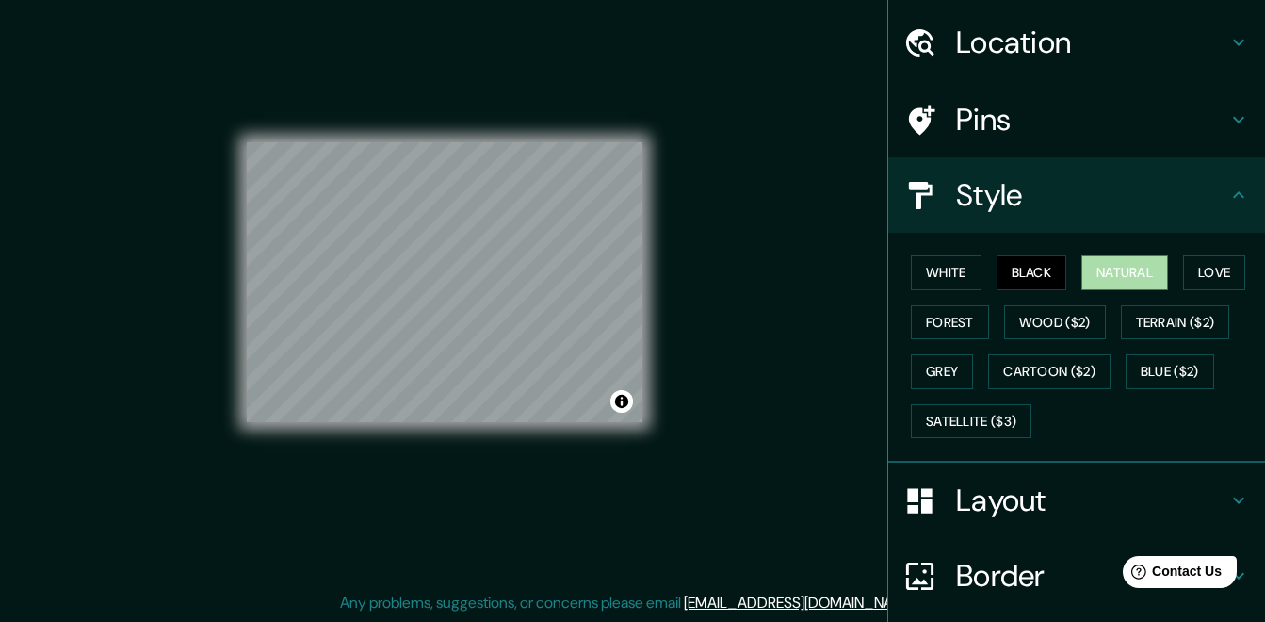
click at [1124, 269] on button "Natural" at bounding box center [1124, 272] width 87 height 35
click at [1191, 268] on button "Love" at bounding box center [1214, 272] width 62 height 35
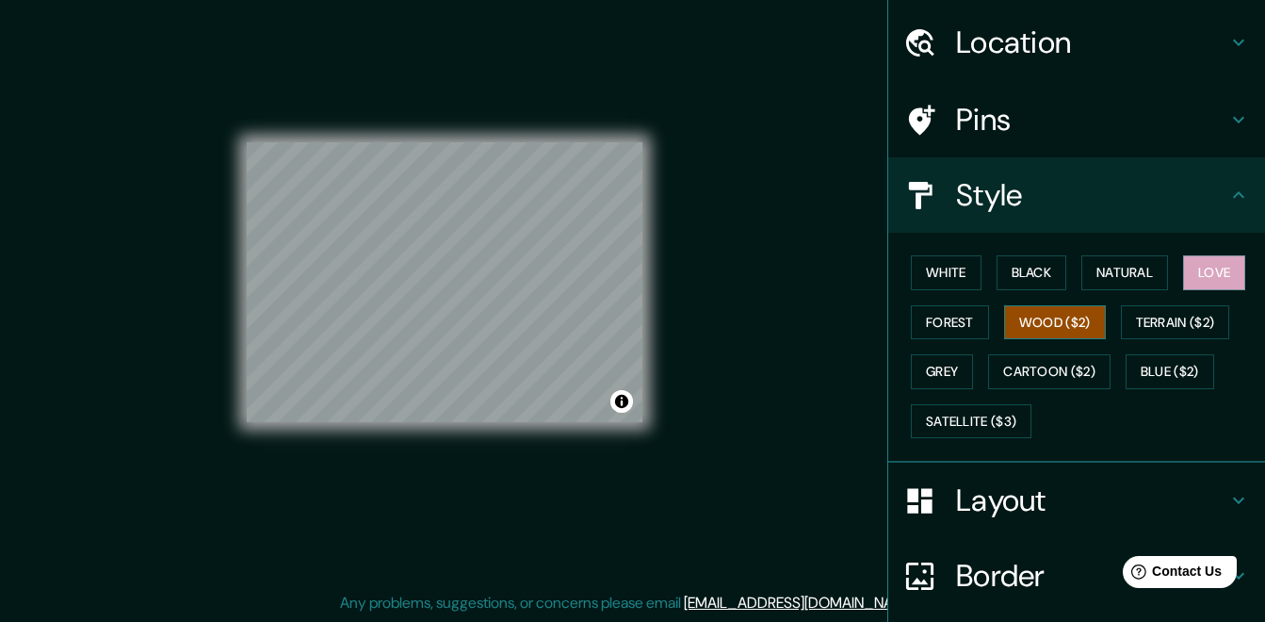
click at [1006, 337] on button "Wood ($2)" at bounding box center [1055, 322] width 102 height 35
click at [959, 337] on button "Forest" at bounding box center [950, 322] width 78 height 35
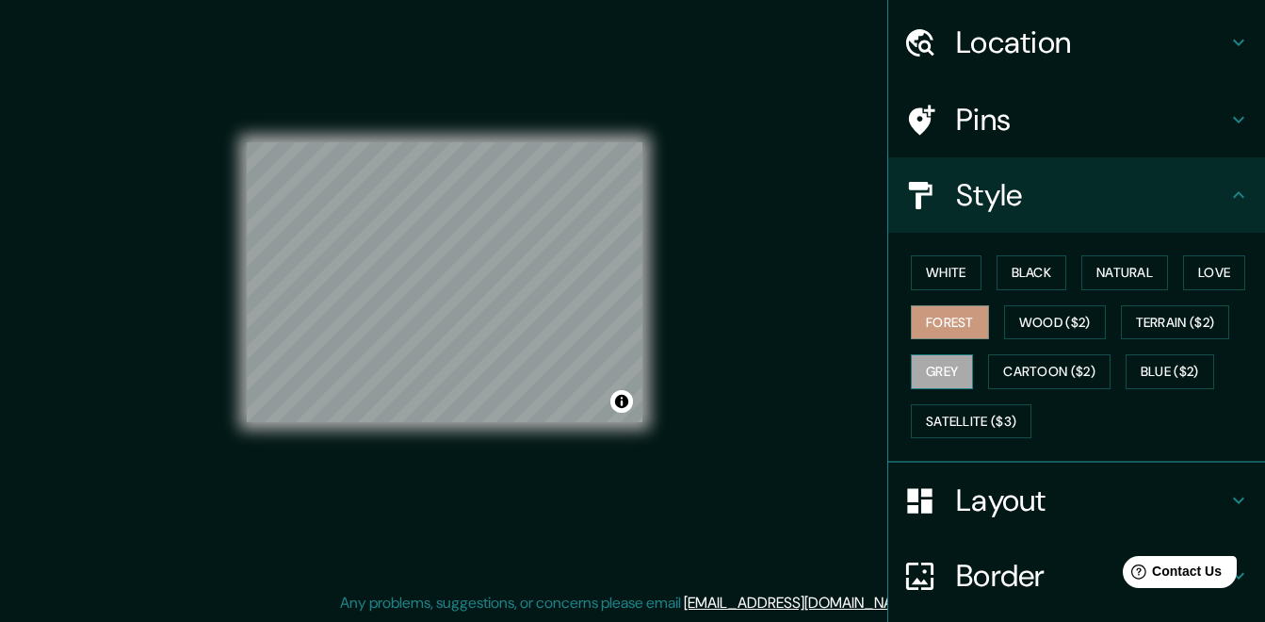
click at [952, 373] on button "Grey" at bounding box center [942, 371] width 62 height 35
click at [958, 397] on div "White Black Natural Love Forest Wood ($2) Terrain ($2) Grey Cartoon ($2) Blue (…" at bounding box center [1084, 347] width 362 height 198
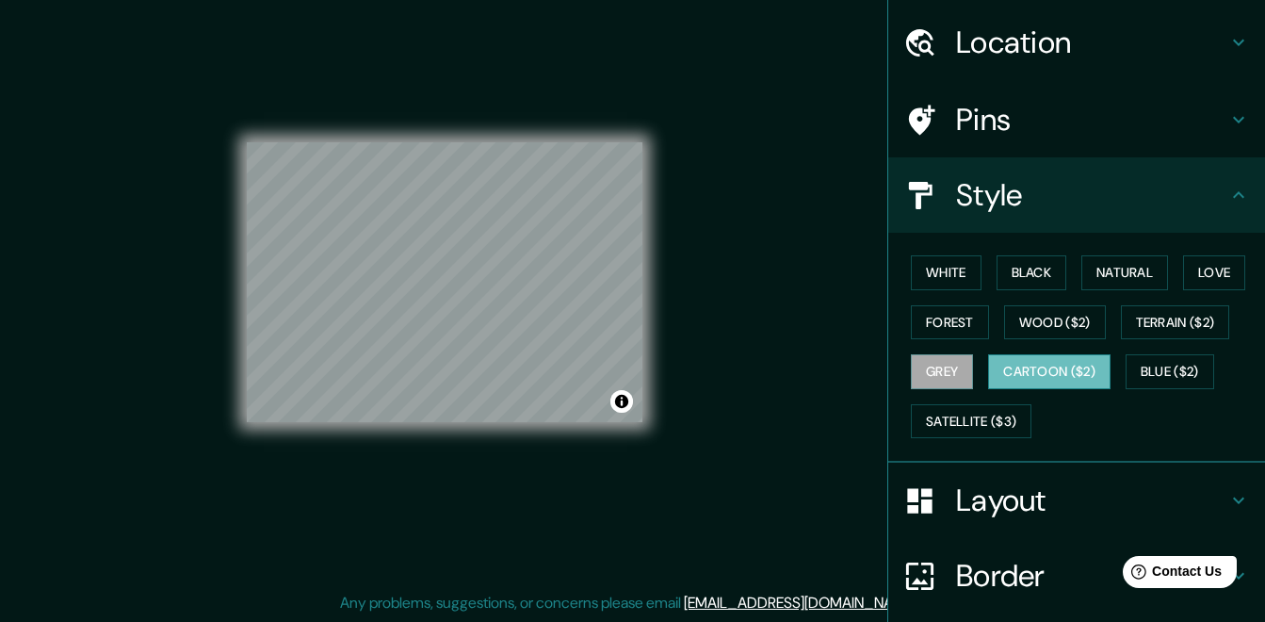
click at [1053, 373] on button "Cartoon ($2)" at bounding box center [1049, 371] width 122 height 35
click at [1162, 359] on button "Blue ($2)" at bounding box center [1170, 371] width 89 height 35
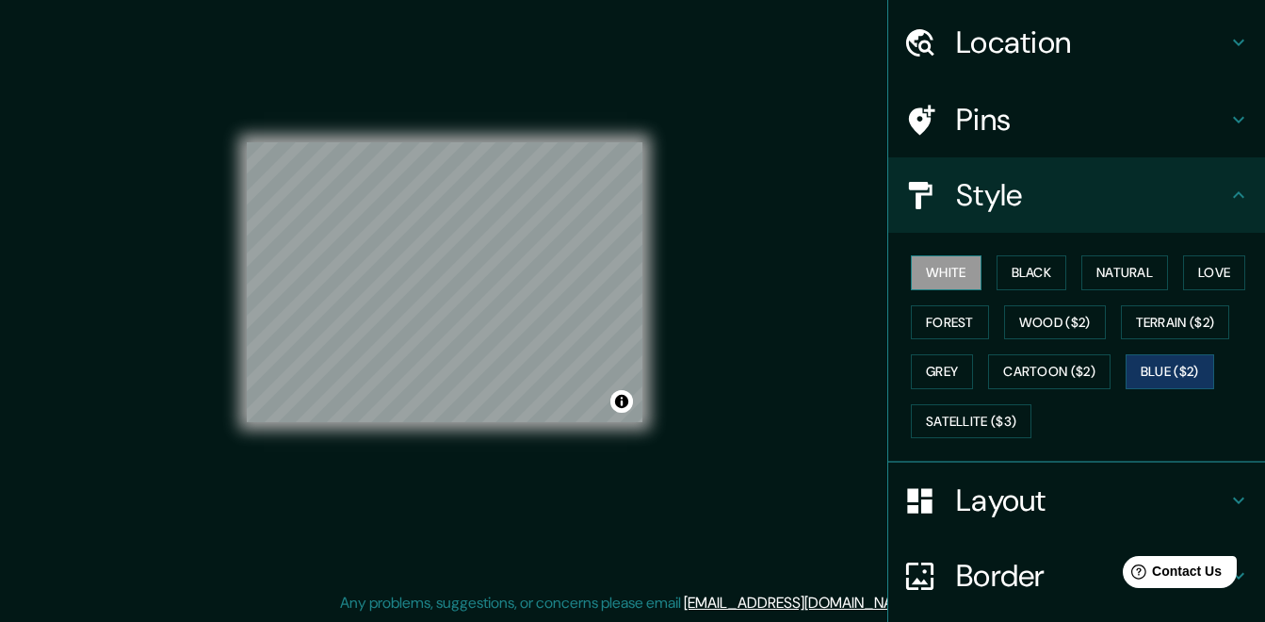
click at [961, 285] on button "White" at bounding box center [946, 272] width 71 height 35
click at [969, 128] on h4 "Pins" at bounding box center [1091, 120] width 271 height 38
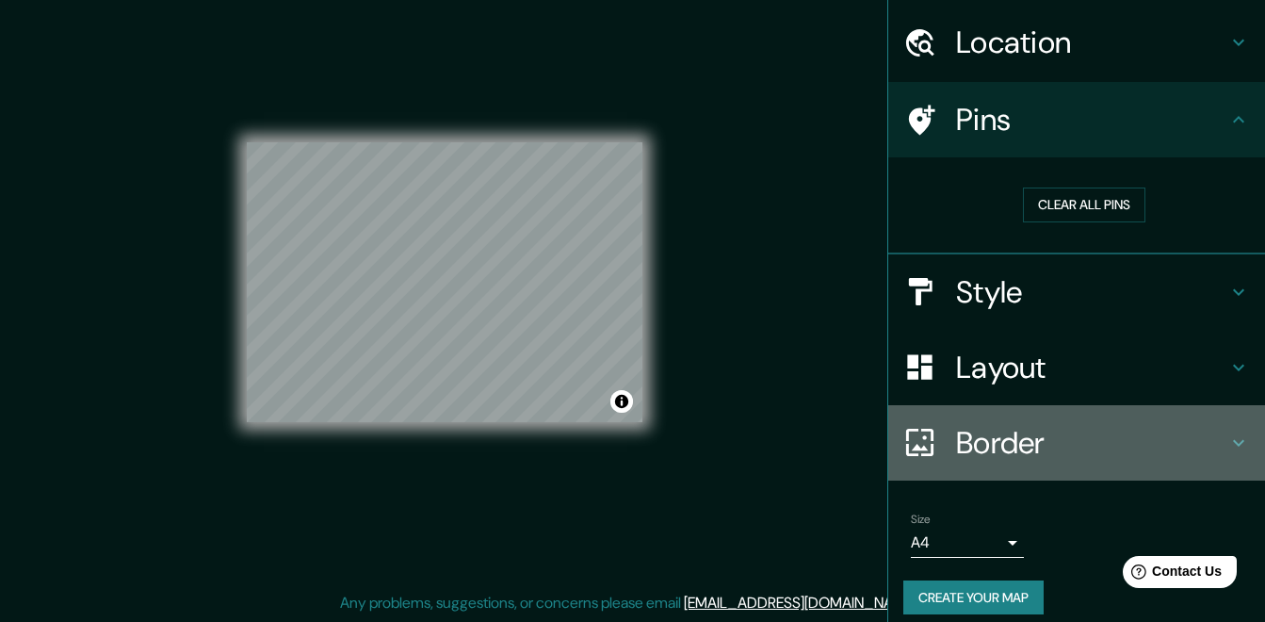
click at [982, 433] on h4 "Border" at bounding box center [1091, 443] width 271 height 38
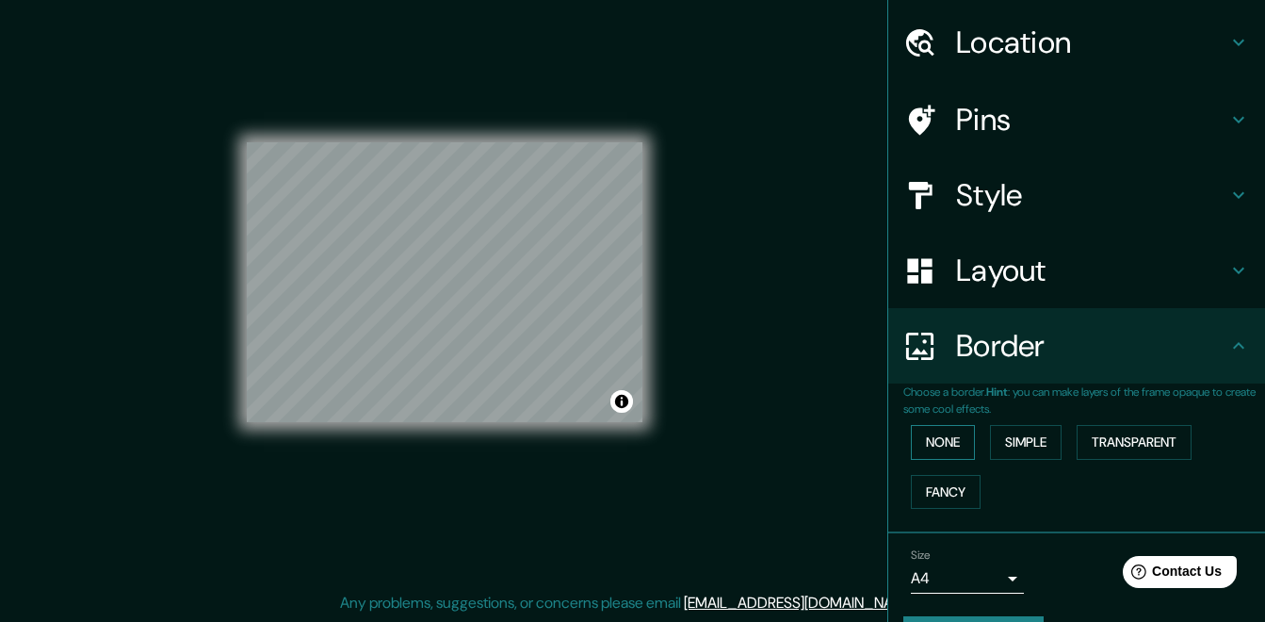
click at [935, 446] on button "None" at bounding box center [943, 442] width 64 height 35
click at [933, 485] on button "Fancy" at bounding box center [946, 492] width 70 height 35
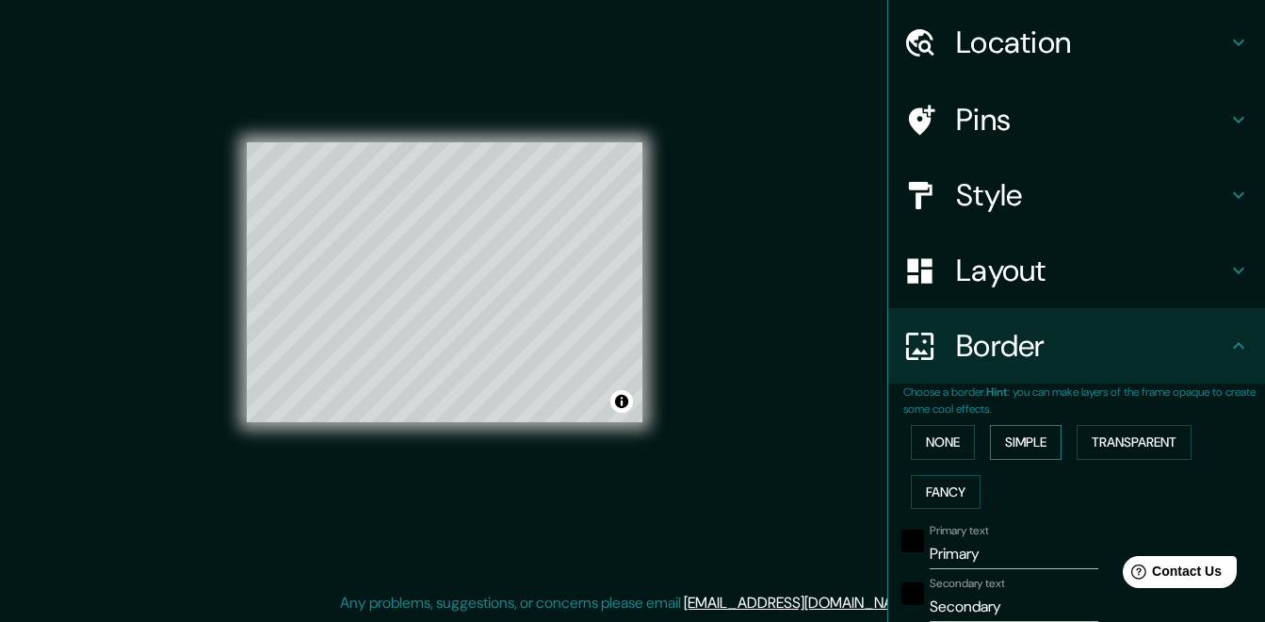
click at [997, 437] on button "Simple" at bounding box center [1026, 442] width 72 height 35
click at [1077, 437] on button "Transparent" at bounding box center [1134, 442] width 115 height 35
click at [943, 445] on button "None" at bounding box center [943, 442] width 64 height 35
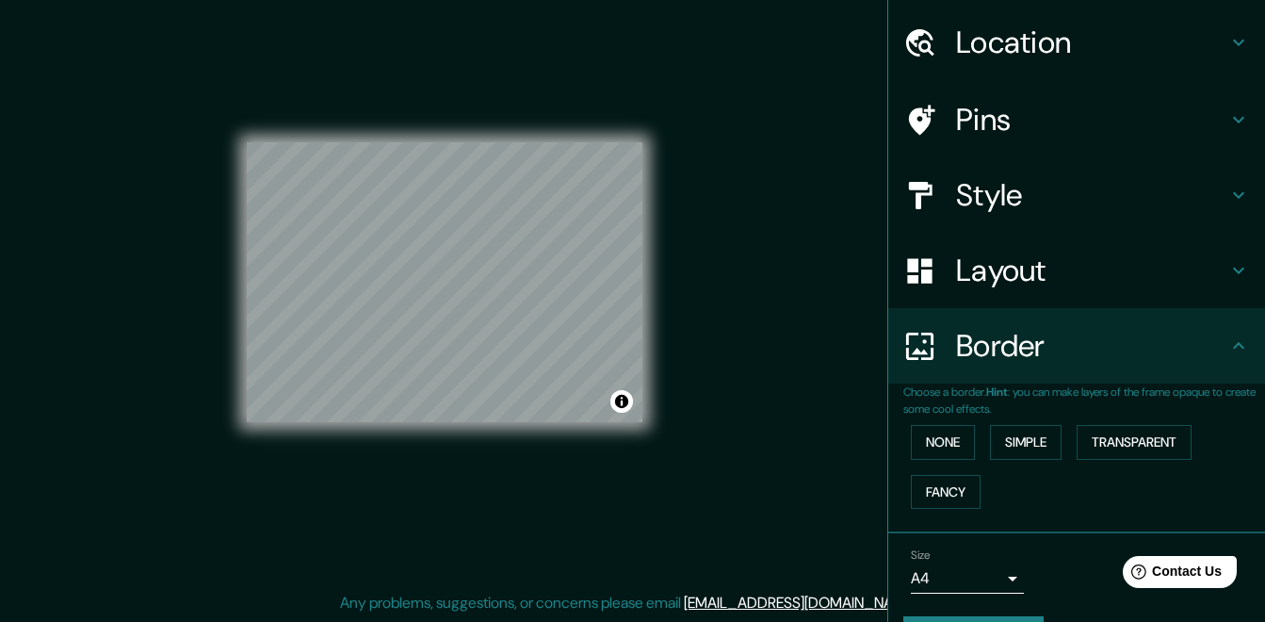
click at [986, 245] on div "Layout" at bounding box center [1076, 270] width 377 height 75
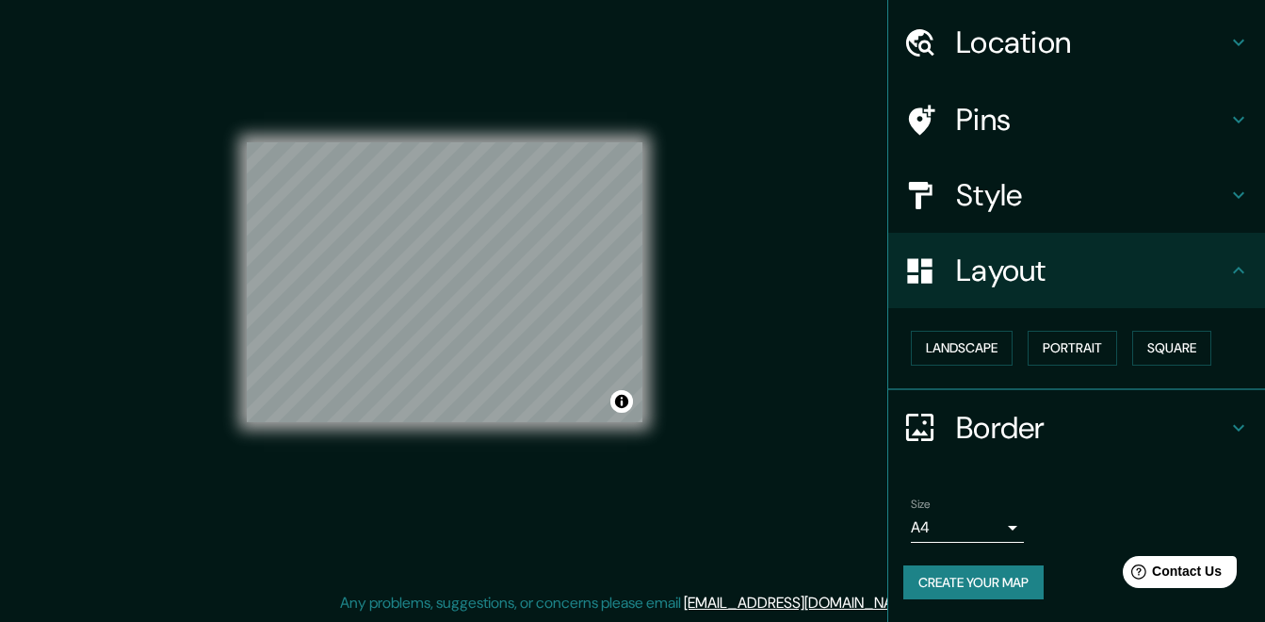
click at [957, 367] on div "Landscape [GEOGRAPHIC_DATA]" at bounding box center [1084, 348] width 362 height 50
click at [986, 353] on button "Landscape" at bounding box center [962, 348] width 102 height 35
click at [1034, 342] on button "Portrait" at bounding box center [1072, 348] width 89 height 35
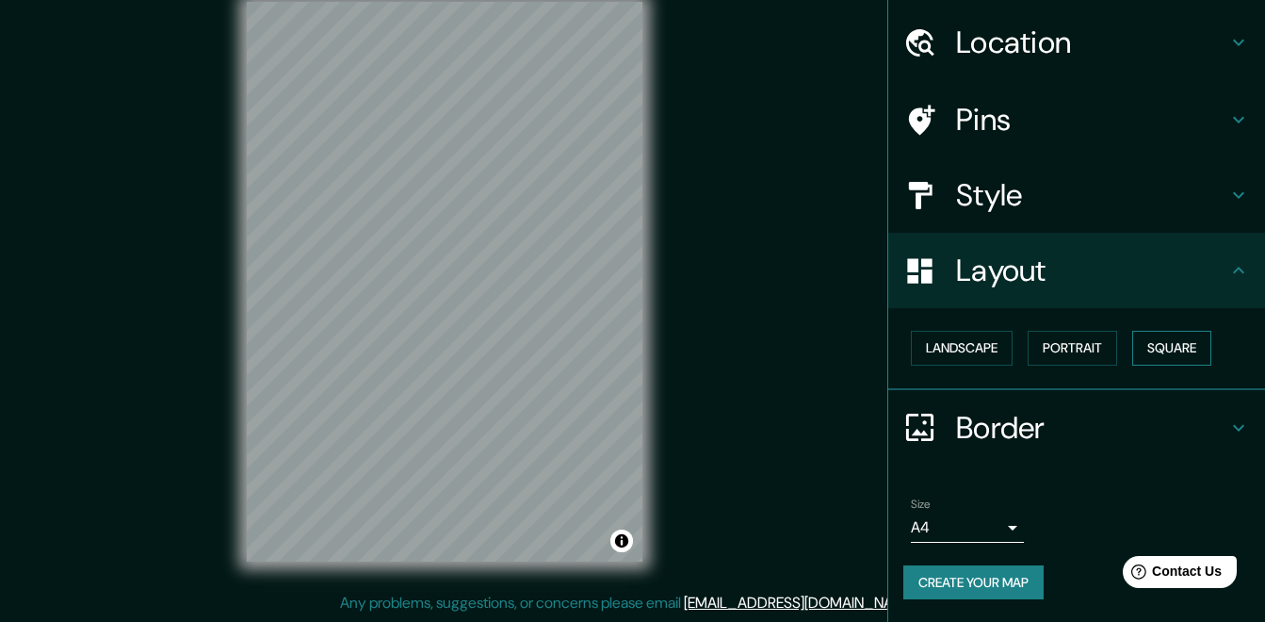
click at [1132, 347] on button "Square" at bounding box center [1171, 348] width 79 height 35
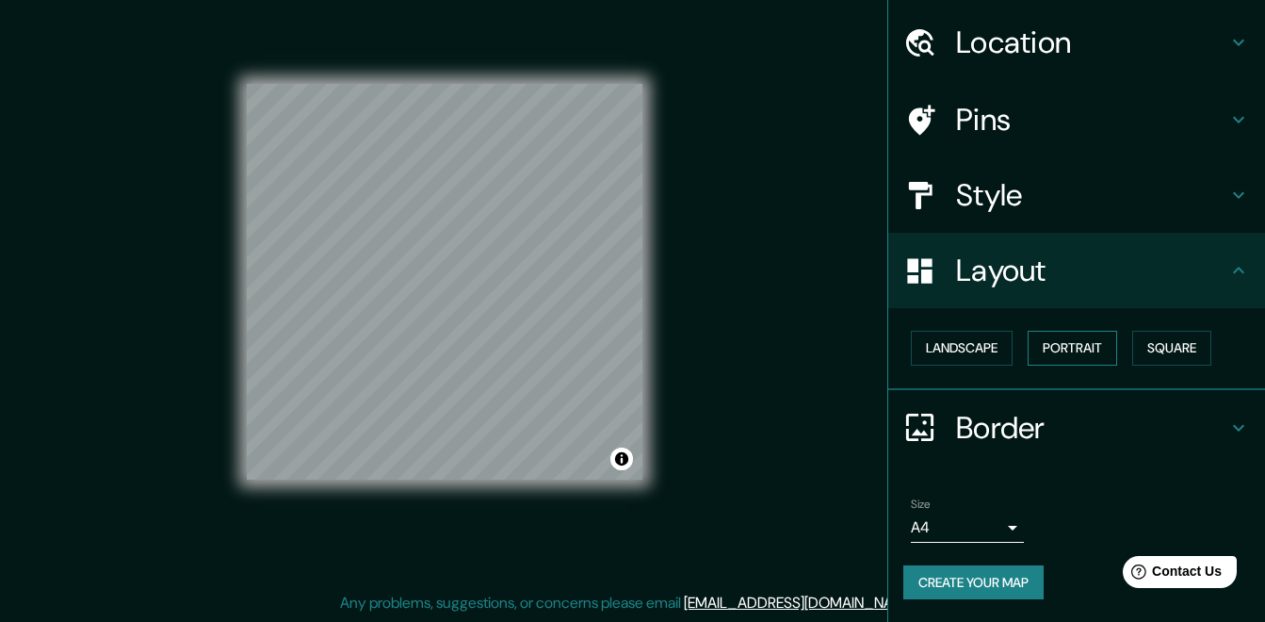
click at [1080, 338] on button "Portrait" at bounding box center [1072, 348] width 89 height 35
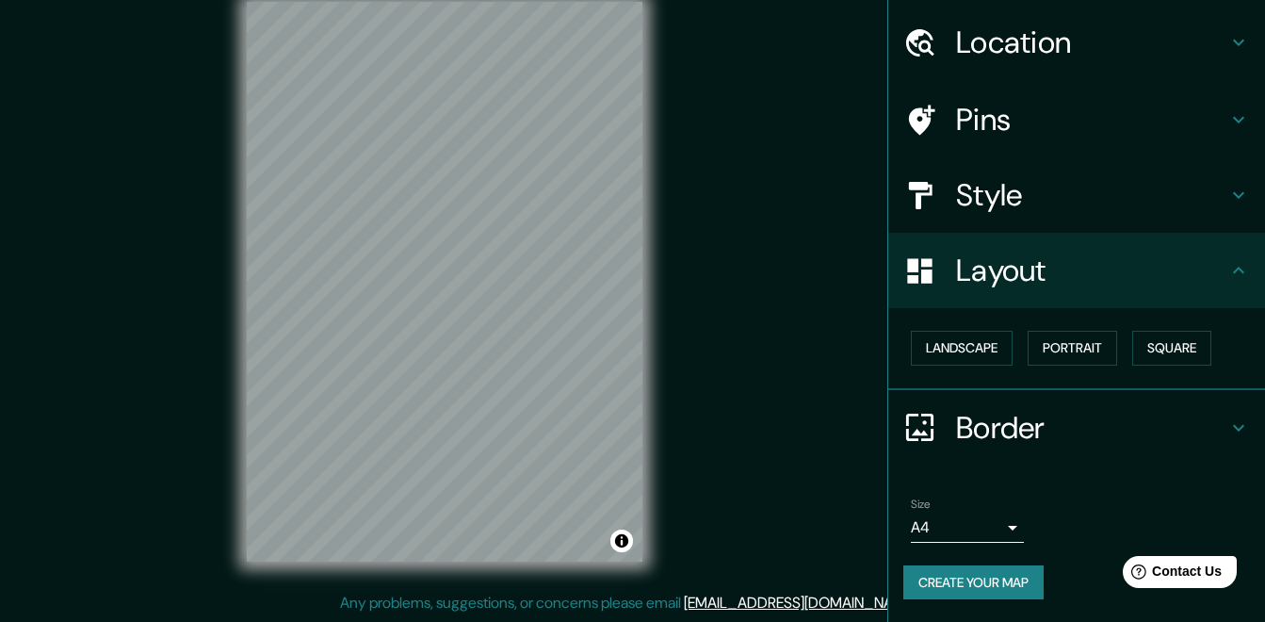
drag, startPoint x: 721, startPoint y: 216, endPoint x: 733, endPoint y: 296, distance: 81.0
drag, startPoint x: 740, startPoint y: 266, endPoint x: 741, endPoint y: 295, distance: 29.2
click at [741, 298] on div "Mappin Location [GEOGRAPHIC_DATA], [GEOGRAPHIC_DATA][PERSON_NAME], [GEOGRAPHIC_…" at bounding box center [632, 297] width 1265 height 650
click at [950, 536] on body "Mappin Location [GEOGRAPHIC_DATA], [GEOGRAPHIC_DATA][PERSON_NAME], [GEOGRAPHIC_…" at bounding box center [632, 283] width 1265 height 622
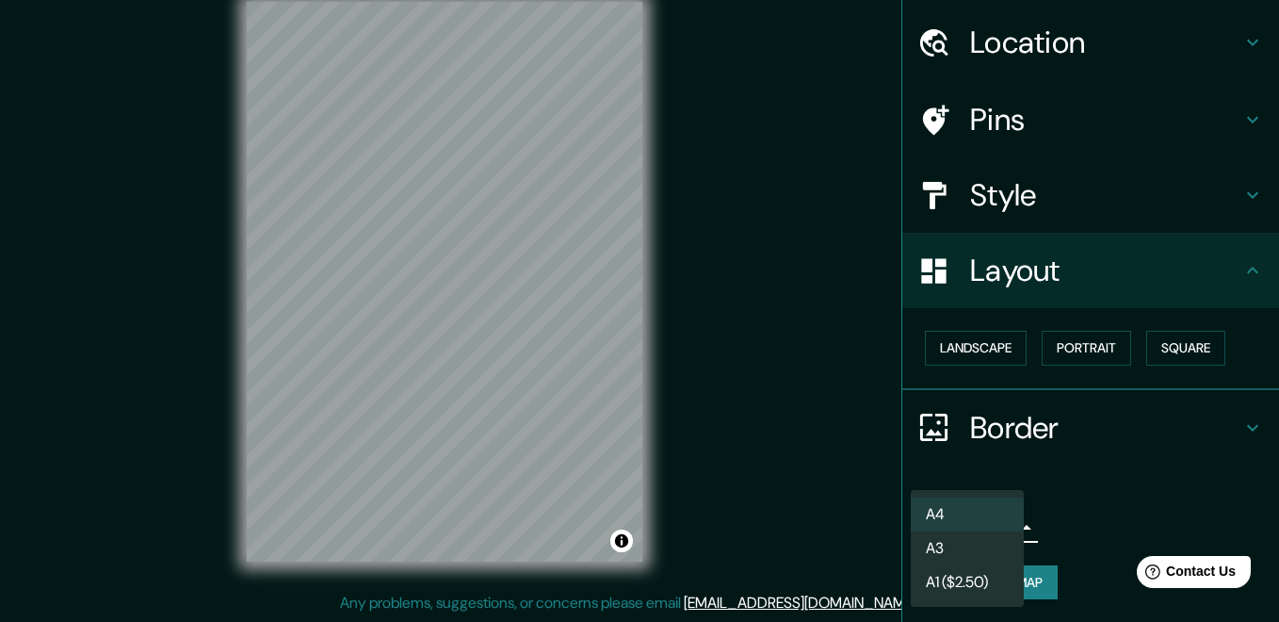
click at [997, 543] on li "A3" at bounding box center [967, 548] width 113 height 34
type input "a4"
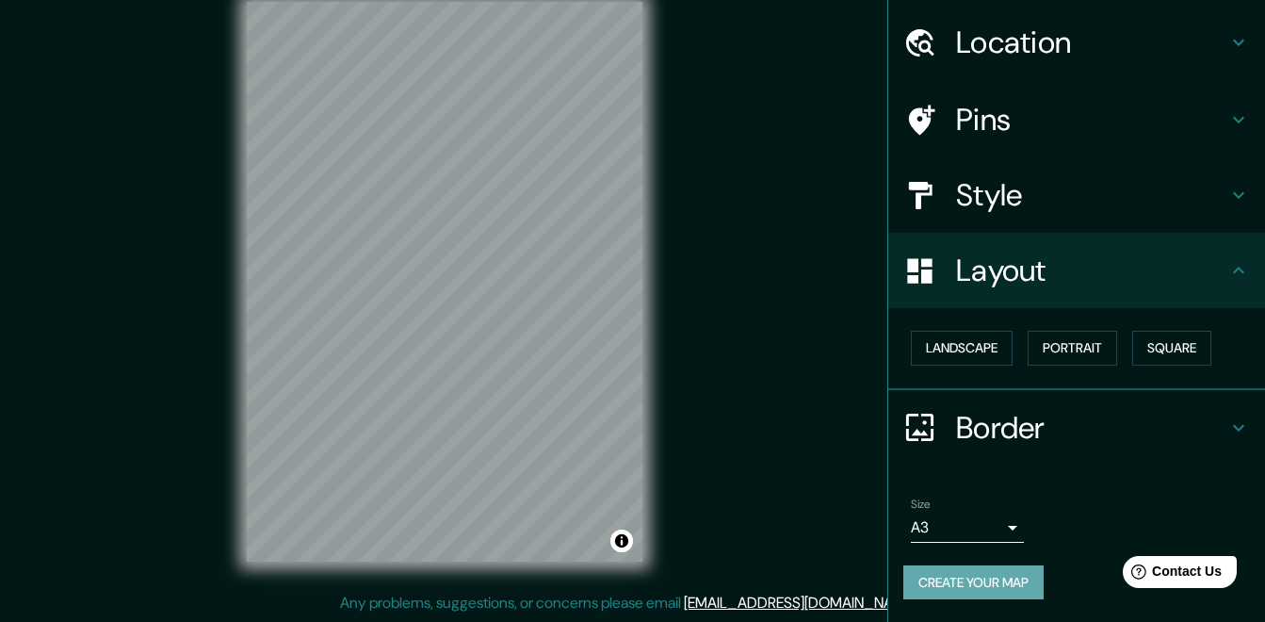
click at [993, 570] on button "Create your map" at bounding box center [973, 582] width 140 height 35
